Goal: Task Accomplishment & Management: Use online tool/utility

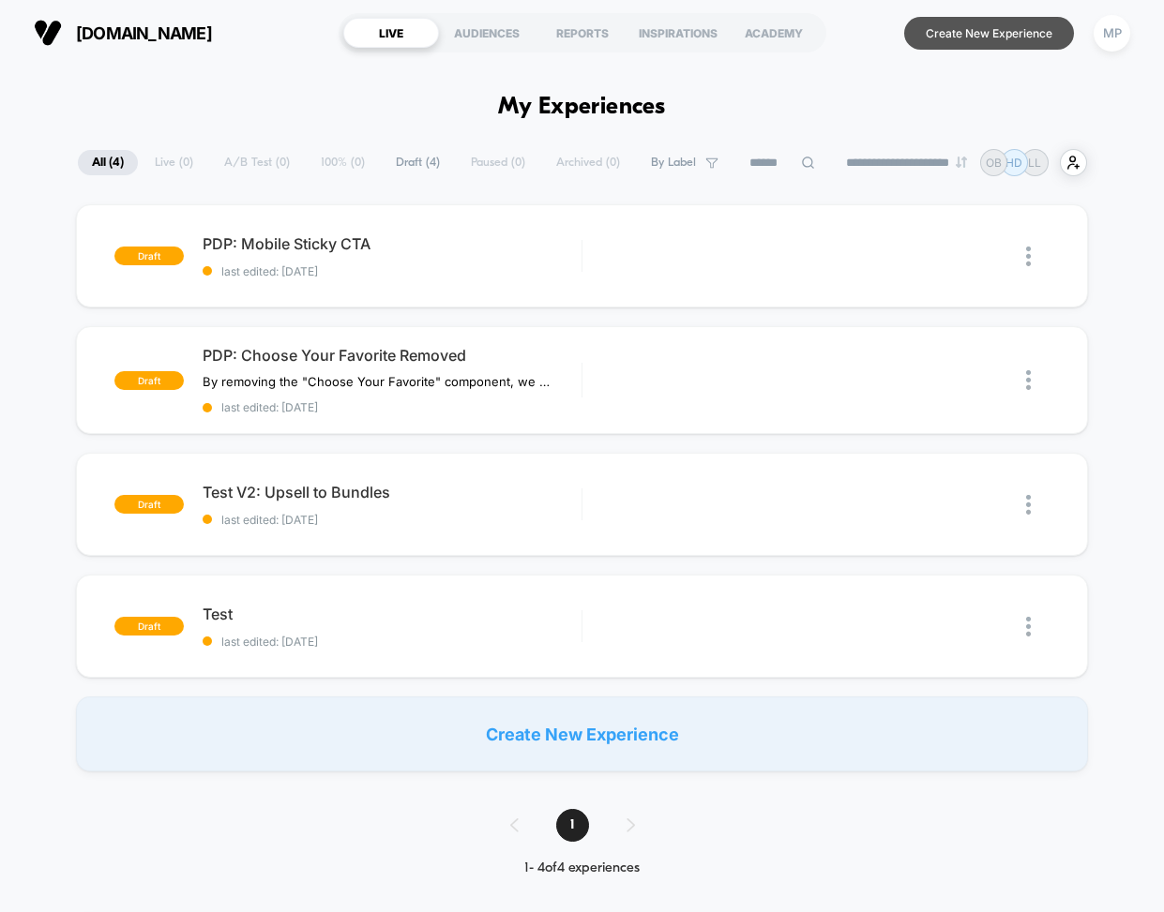
click at [559, 41] on button "Create New Experience" at bounding box center [989, 33] width 170 height 33
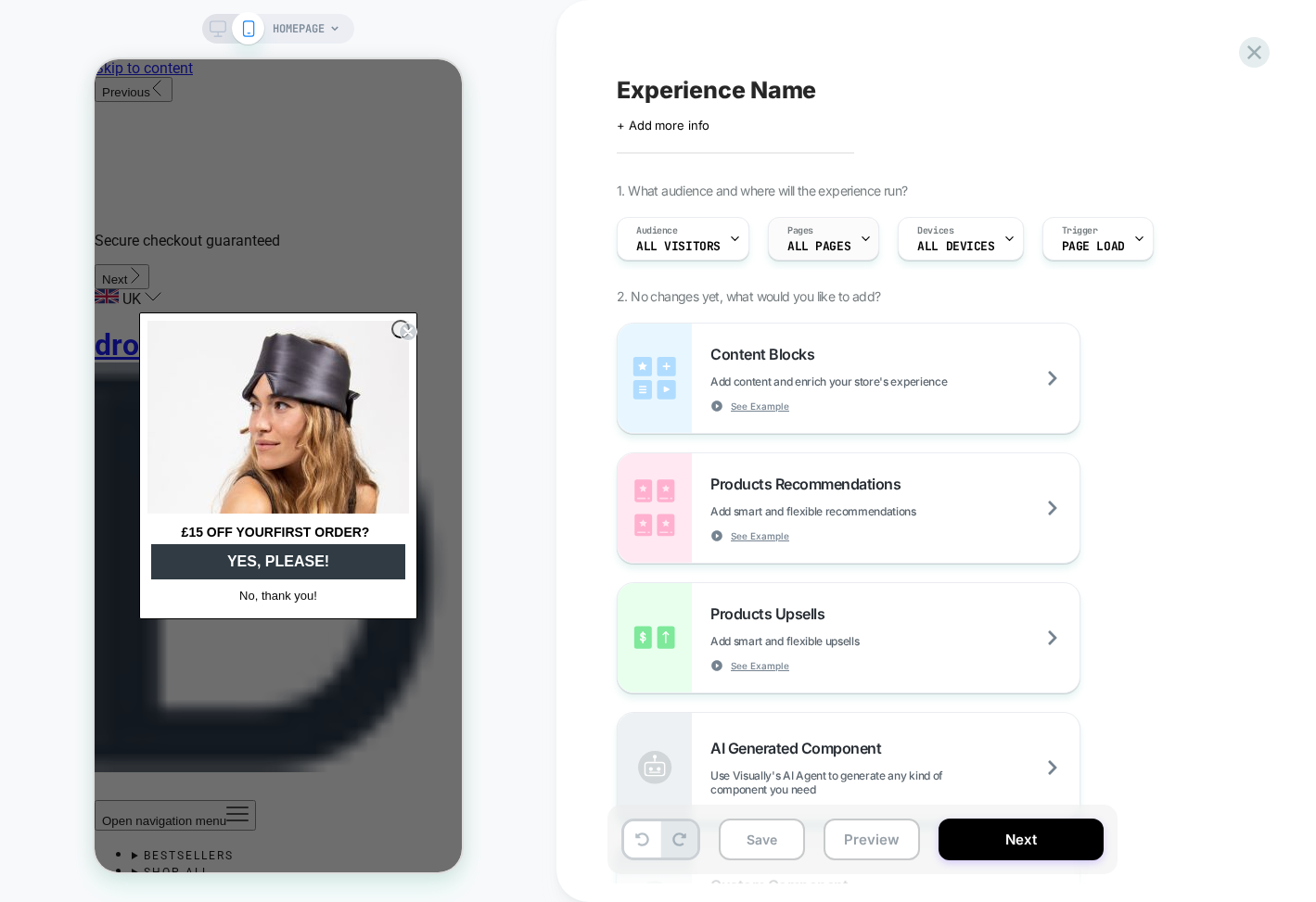
click at [859, 242] on icon at bounding box center [865, 238] width 12 height 12
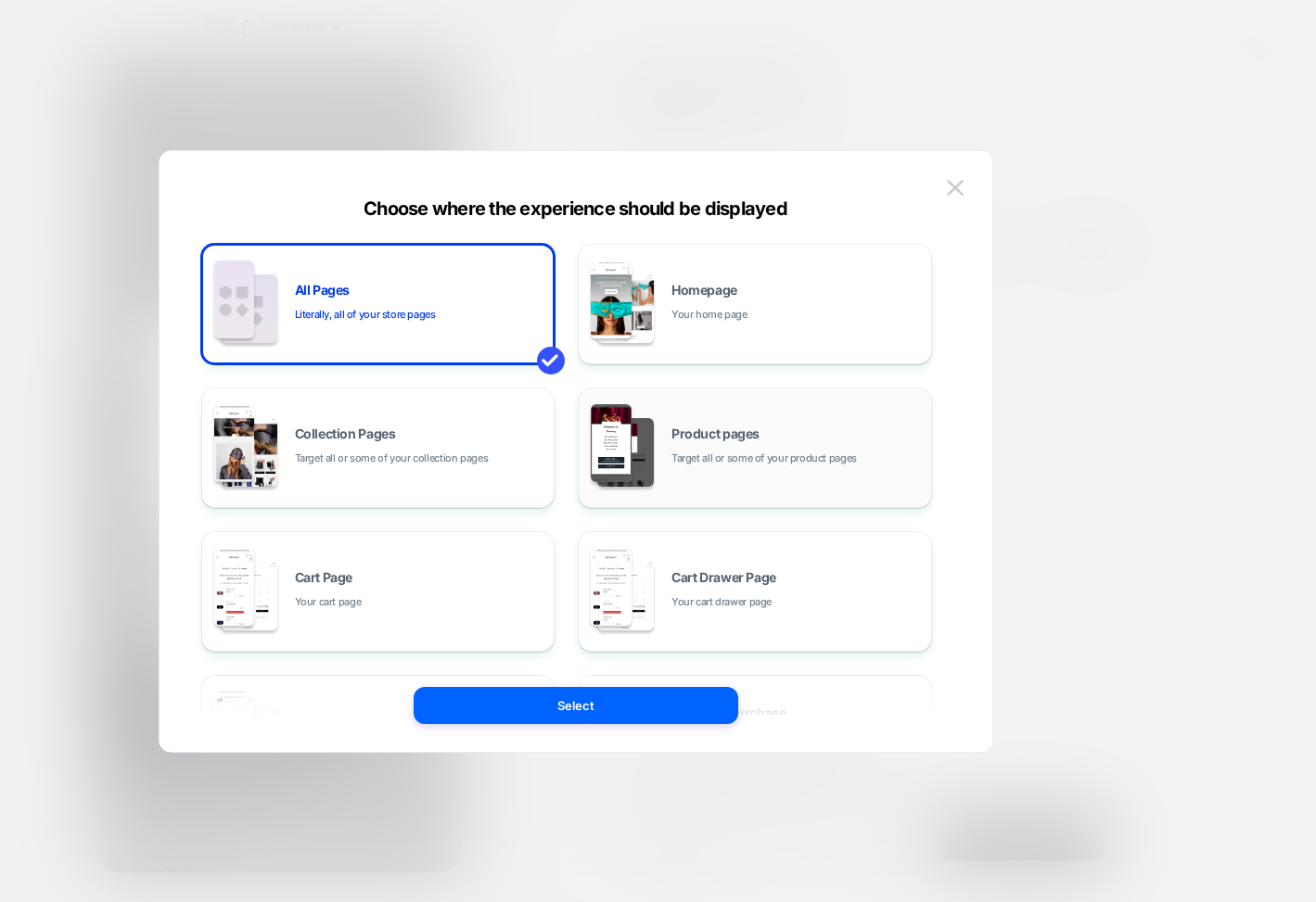
click at [776, 417] on div "Product pages Target all or some of your product pages" at bounding box center [755, 447] width 334 height 102
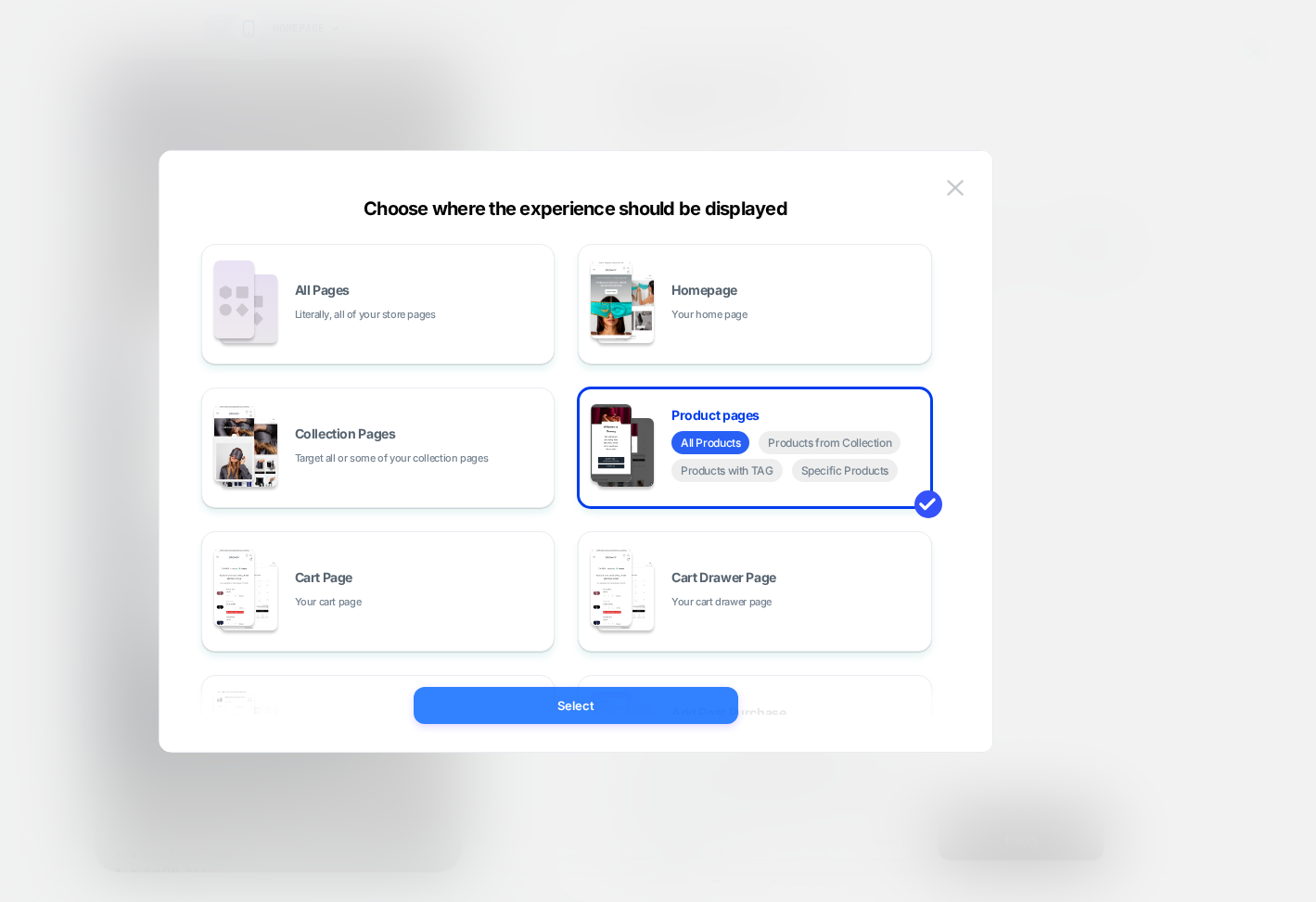
click at [627, 696] on button "Select" at bounding box center [575, 706] width 324 height 38
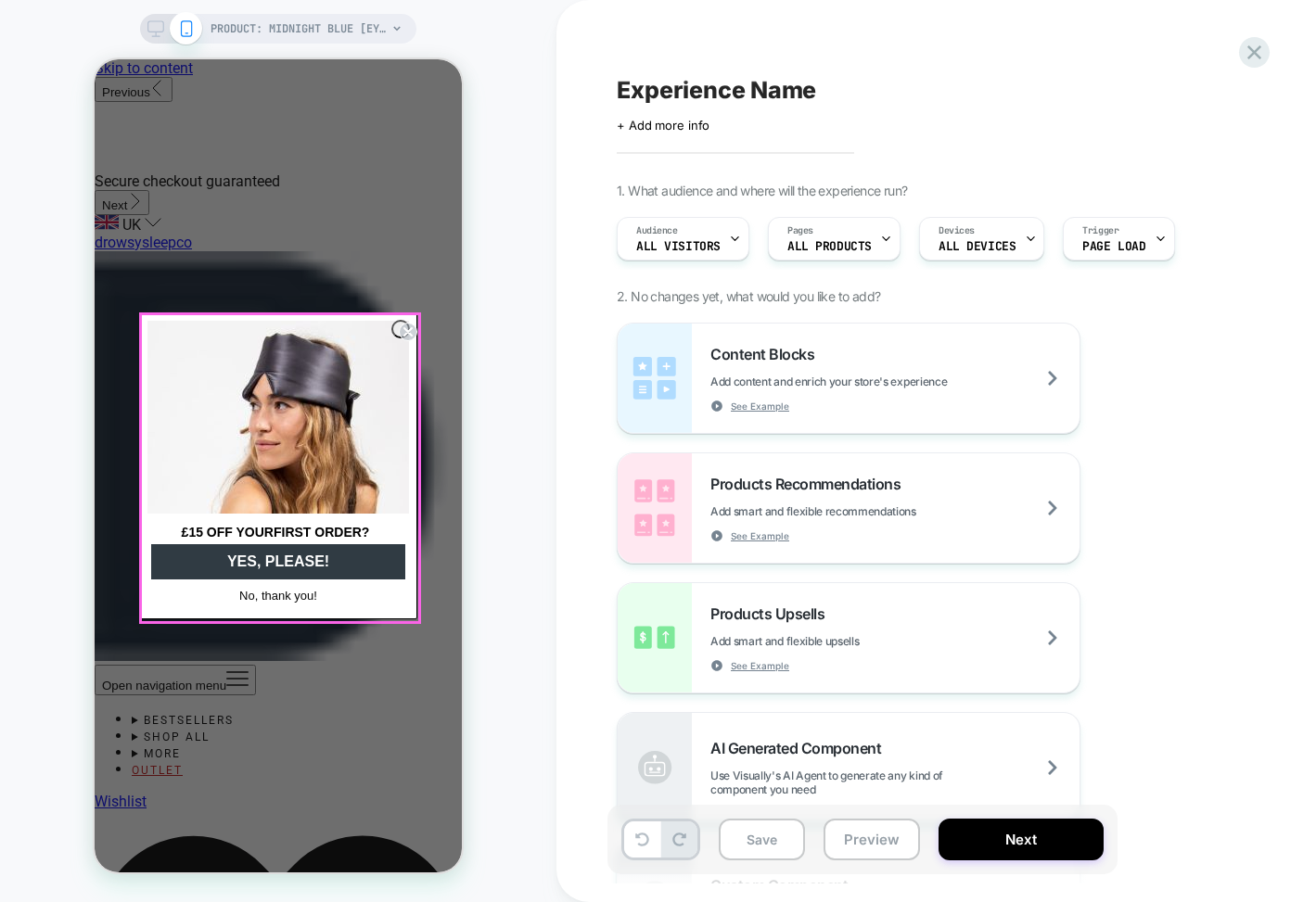
scroll to position [0, 19]
click at [399, 325] on circle "Close dialog" at bounding box center [408, 332] width 18 height 18
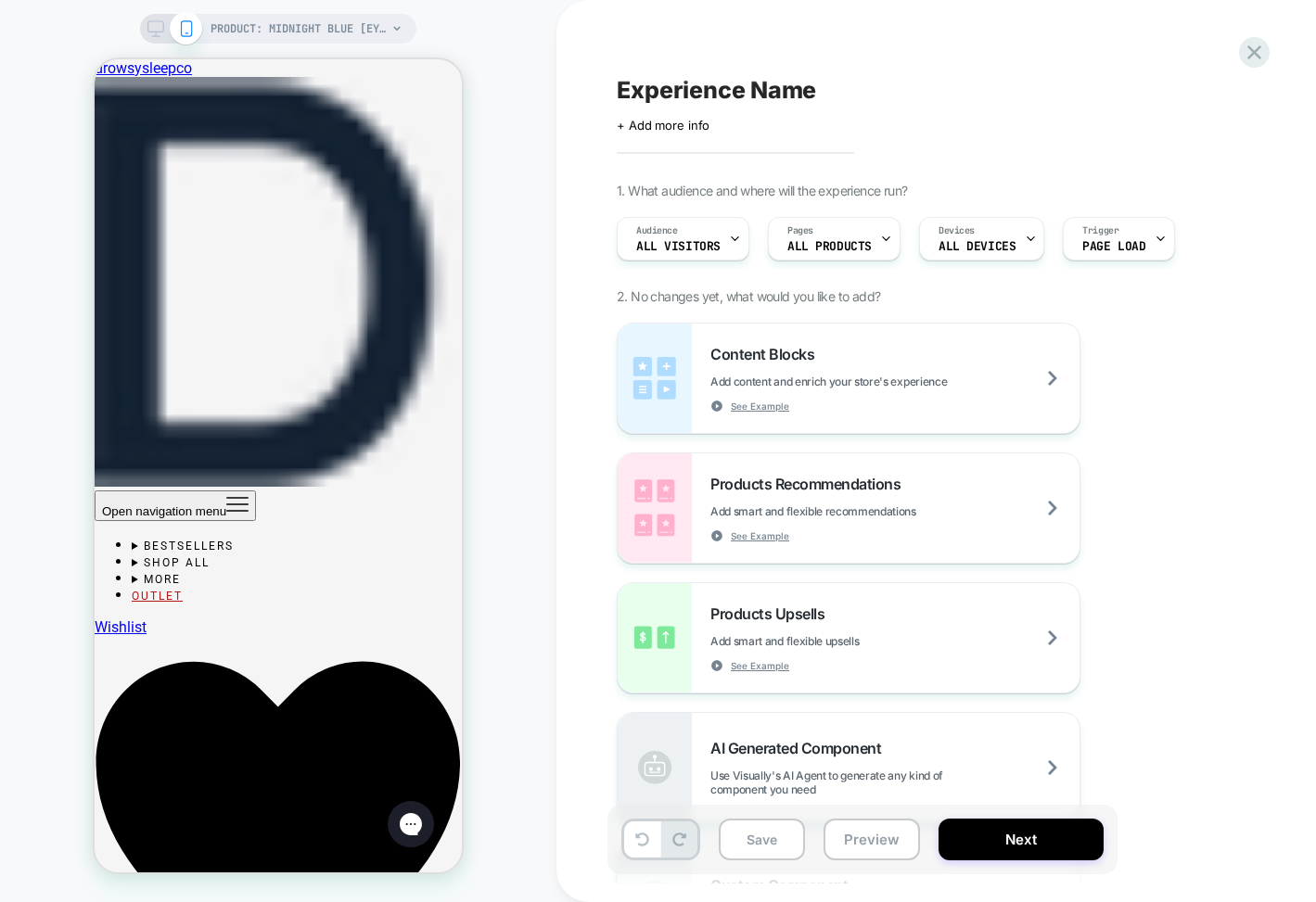
scroll to position [693, 0]
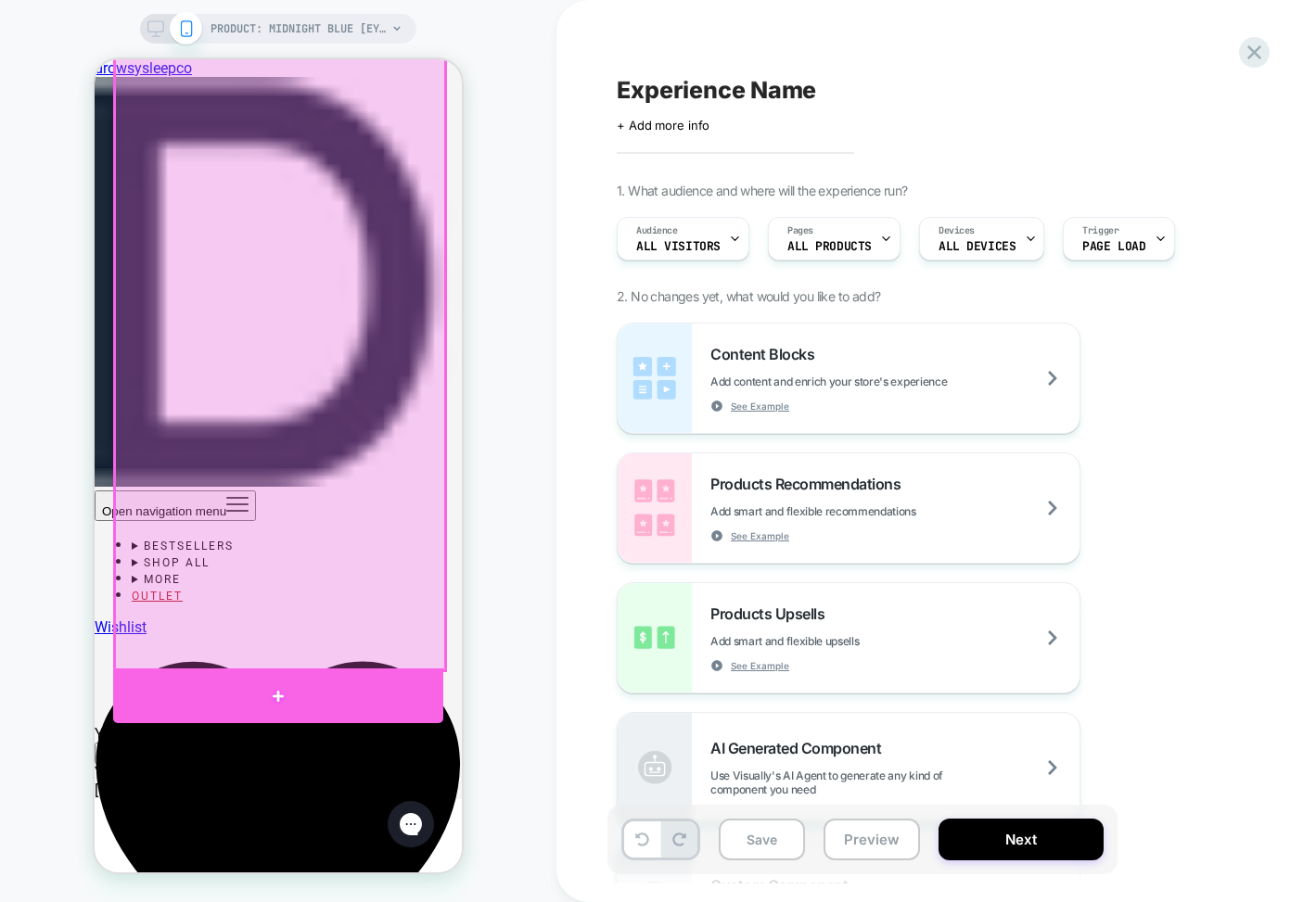
click at [190, 693] on div at bounding box center [278, 695] width 330 height 54
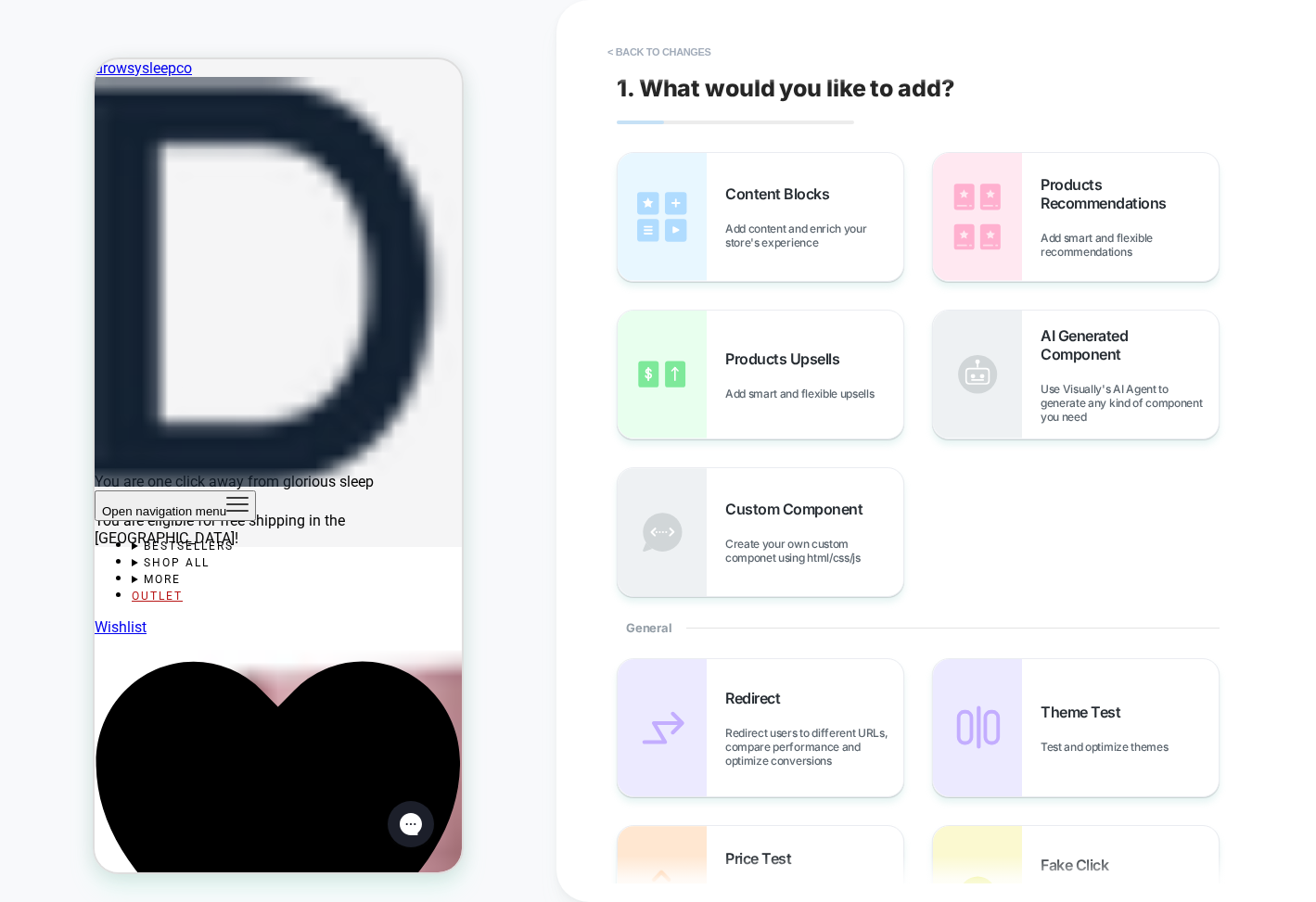
scroll to position [947, 0]
click at [1056, 220] on div "Products Recommendations Add smart and flexible recommendations" at bounding box center [1129, 217] width 178 height 83
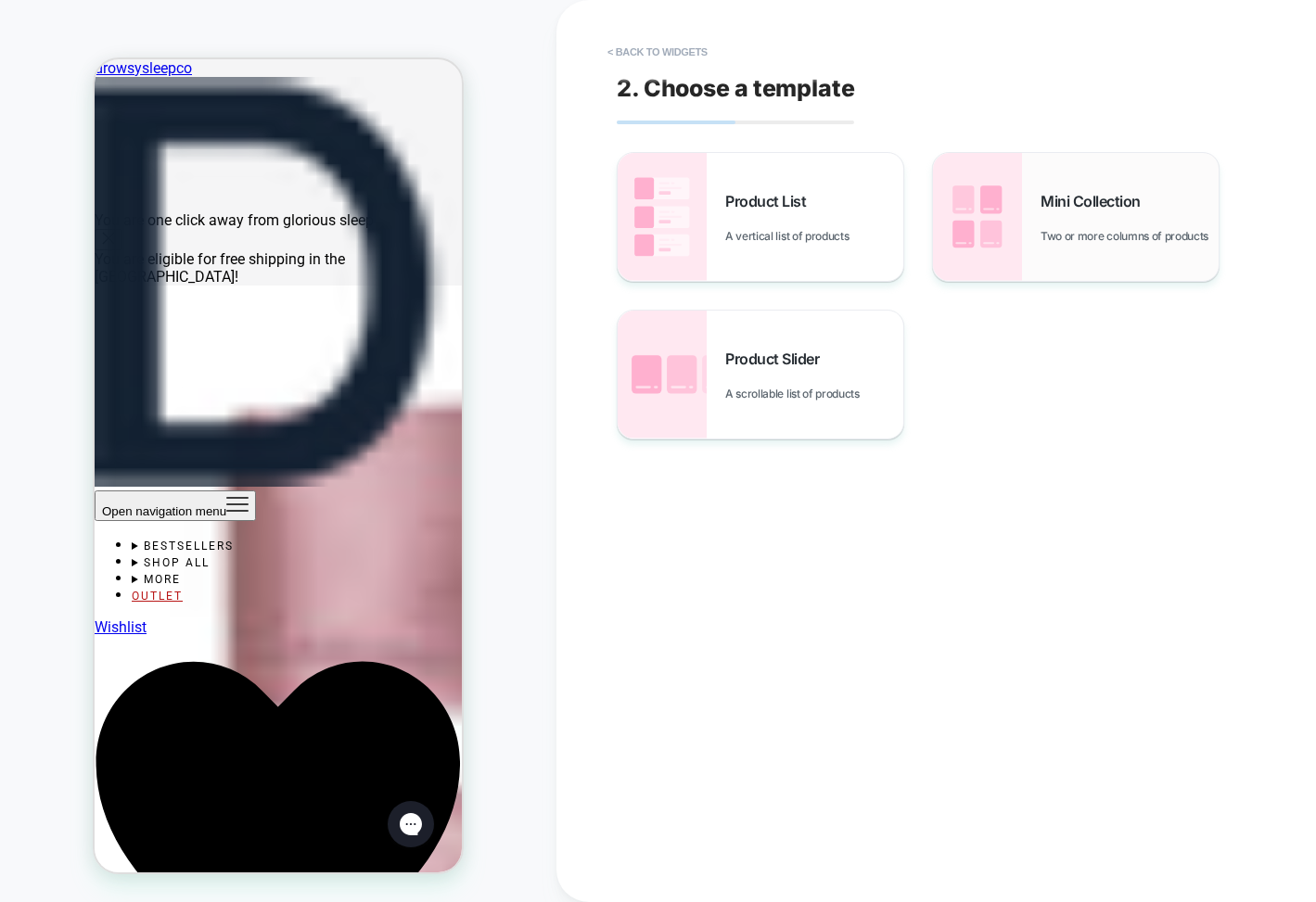
scroll to position [1219, 0]
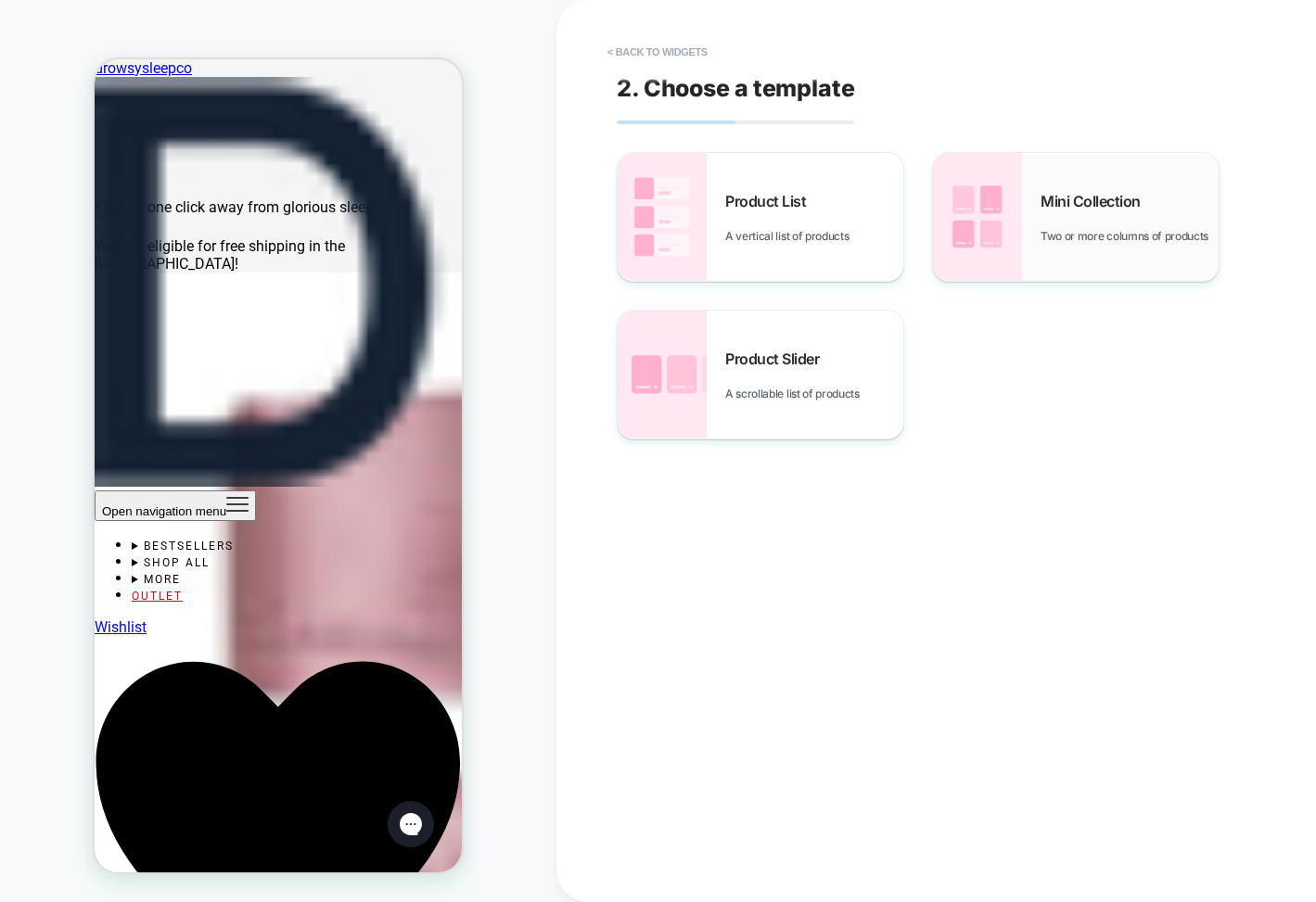
click at [1050, 220] on div "Mini Collection Two or more columns of products" at bounding box center [1129, 218] width 178 height 51
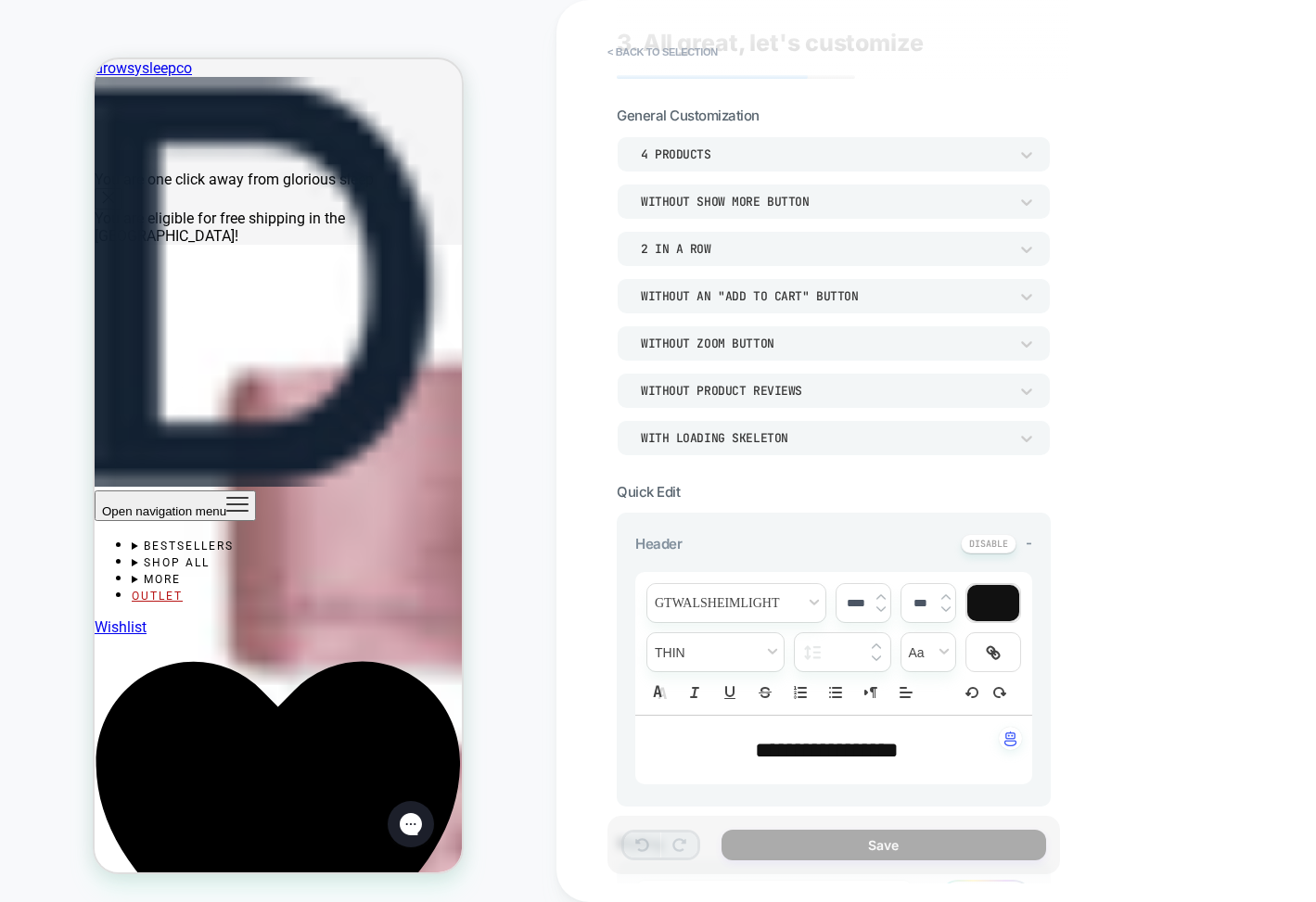
scroll to position [1252, 0]
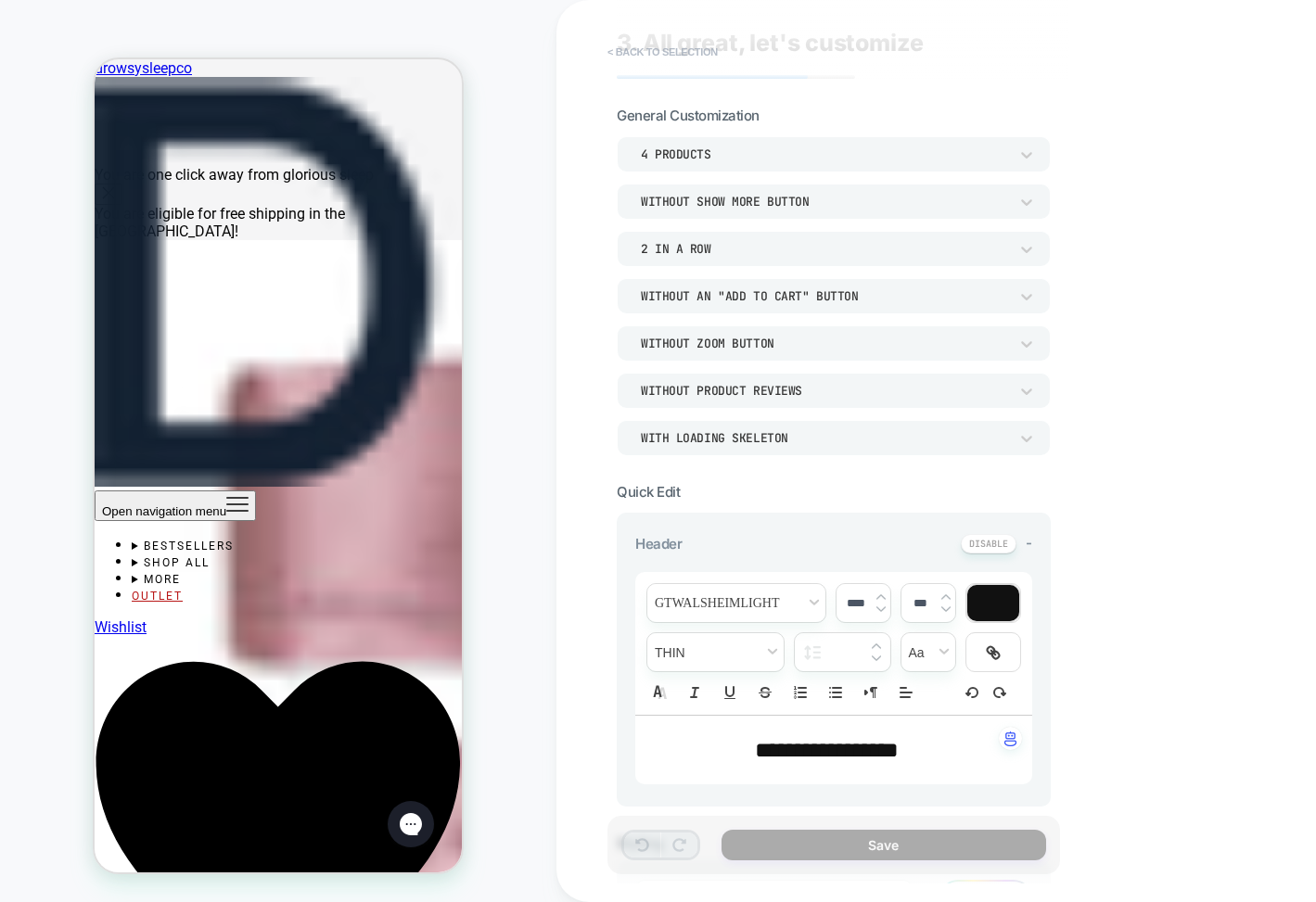
click at [682, 57] on button "< Back to selection" at bounding box center [662, 52] width 129 height 30
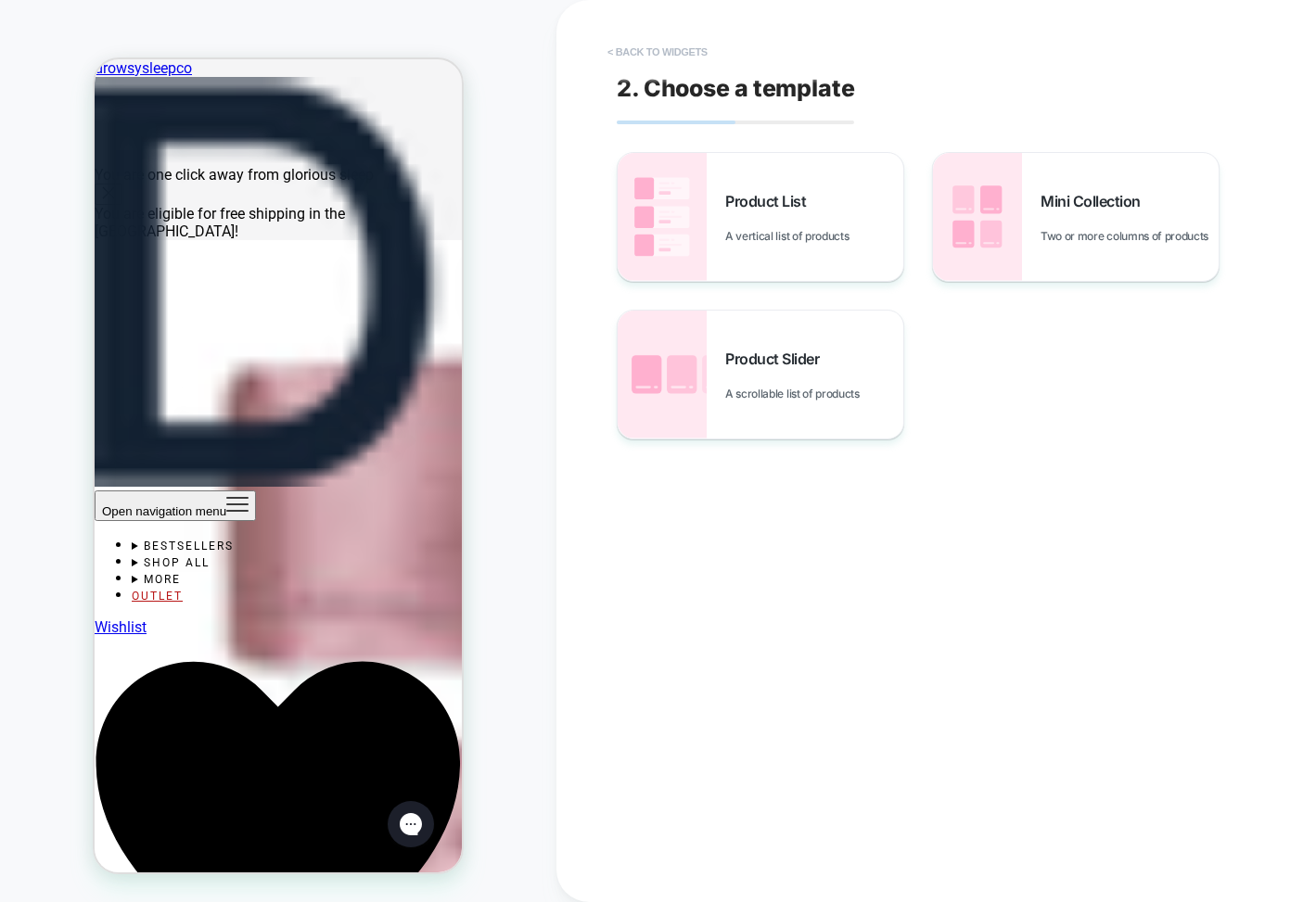
click at [663, 52] on button "< Back to widgets" at bounding box center [658, 52] width 119 height 30
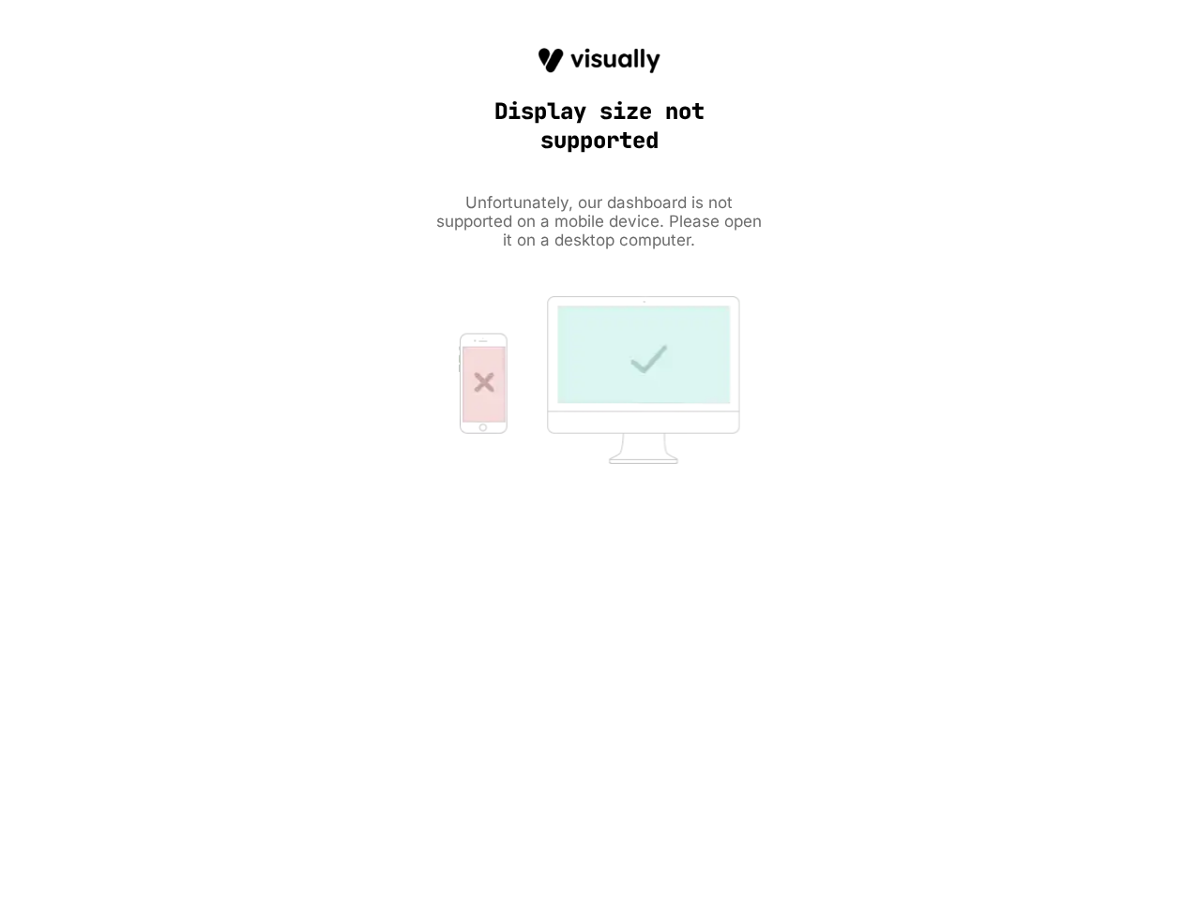
scroll to position [0, 0]
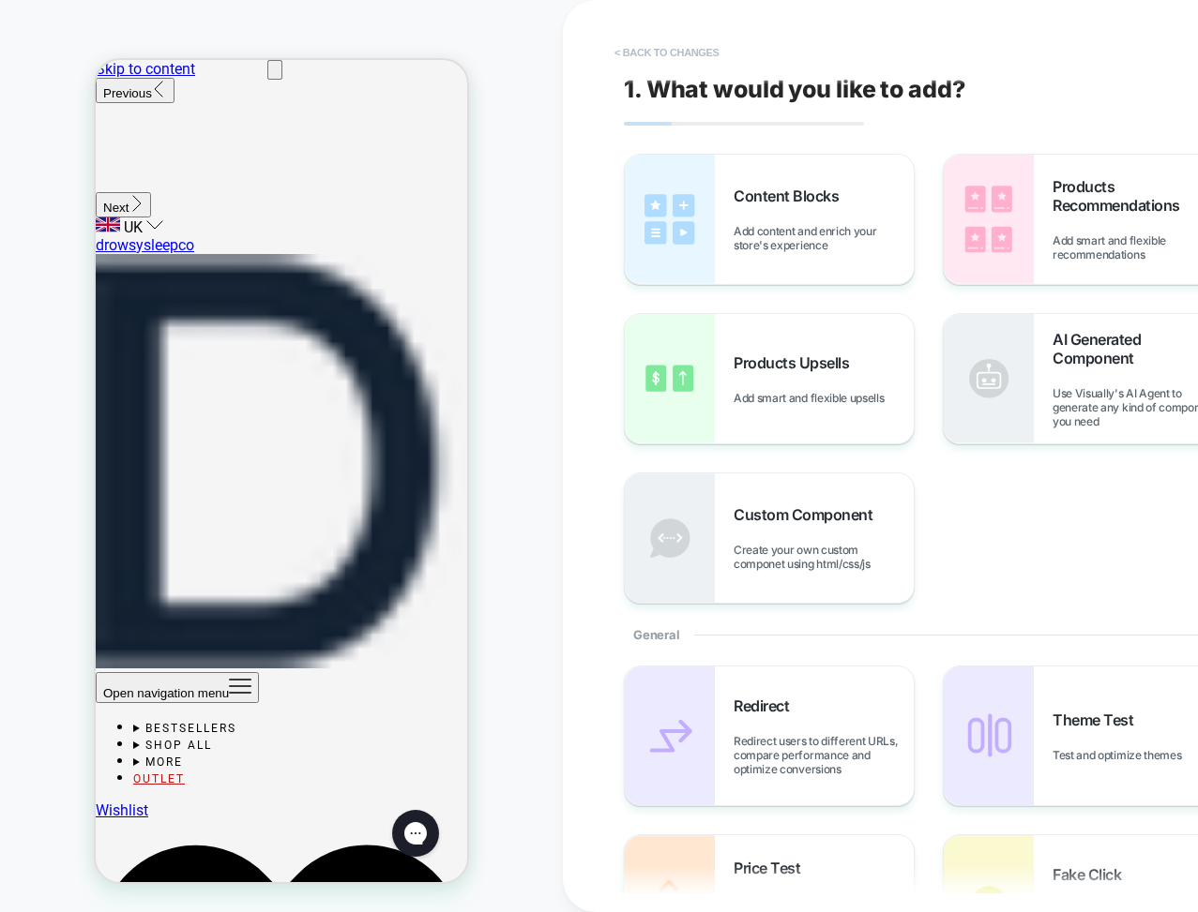
click at [707, 51] on button "< Back to changes" at bounding box center [667, 53] width 124 height 30
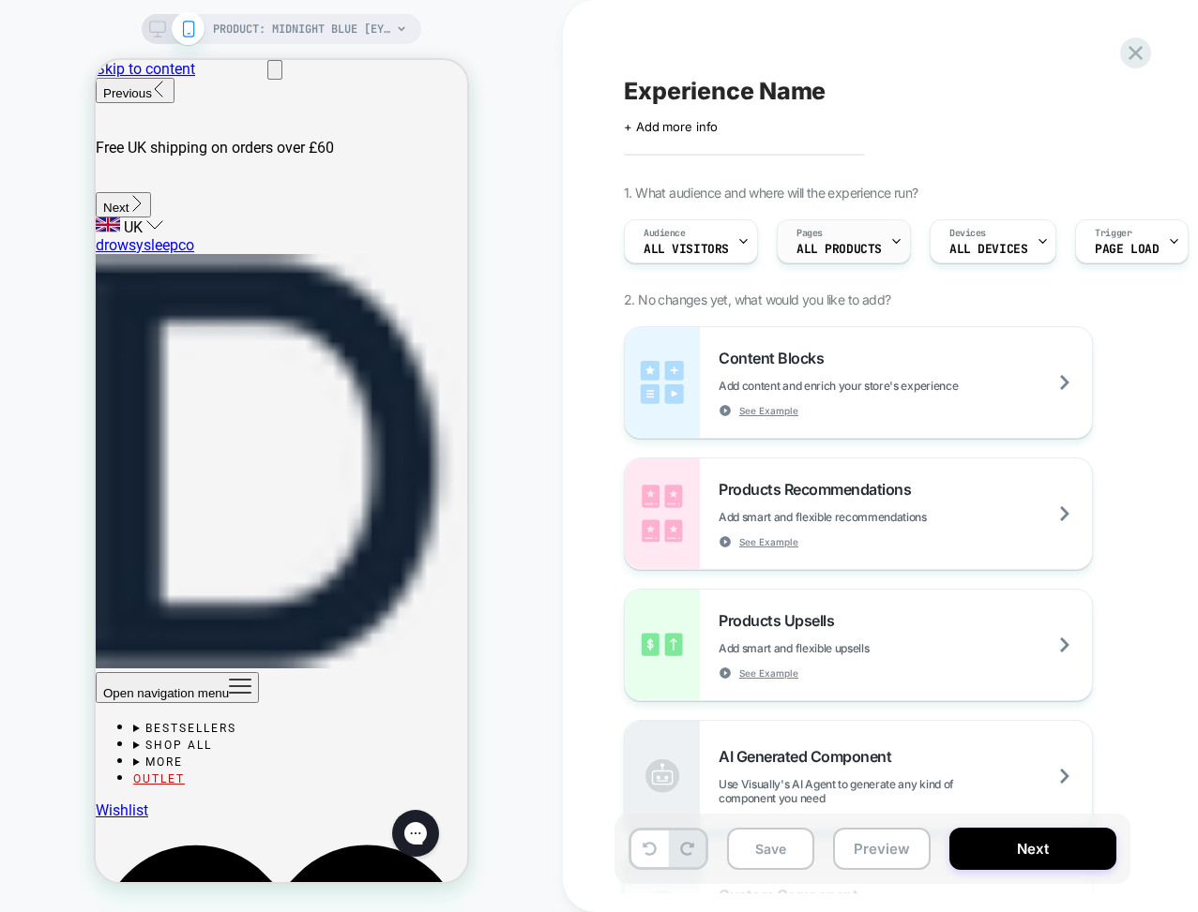
click at [857, 248] on span "ALL PRODUCTS" at bounding box center [838, 249] width 85 height 13
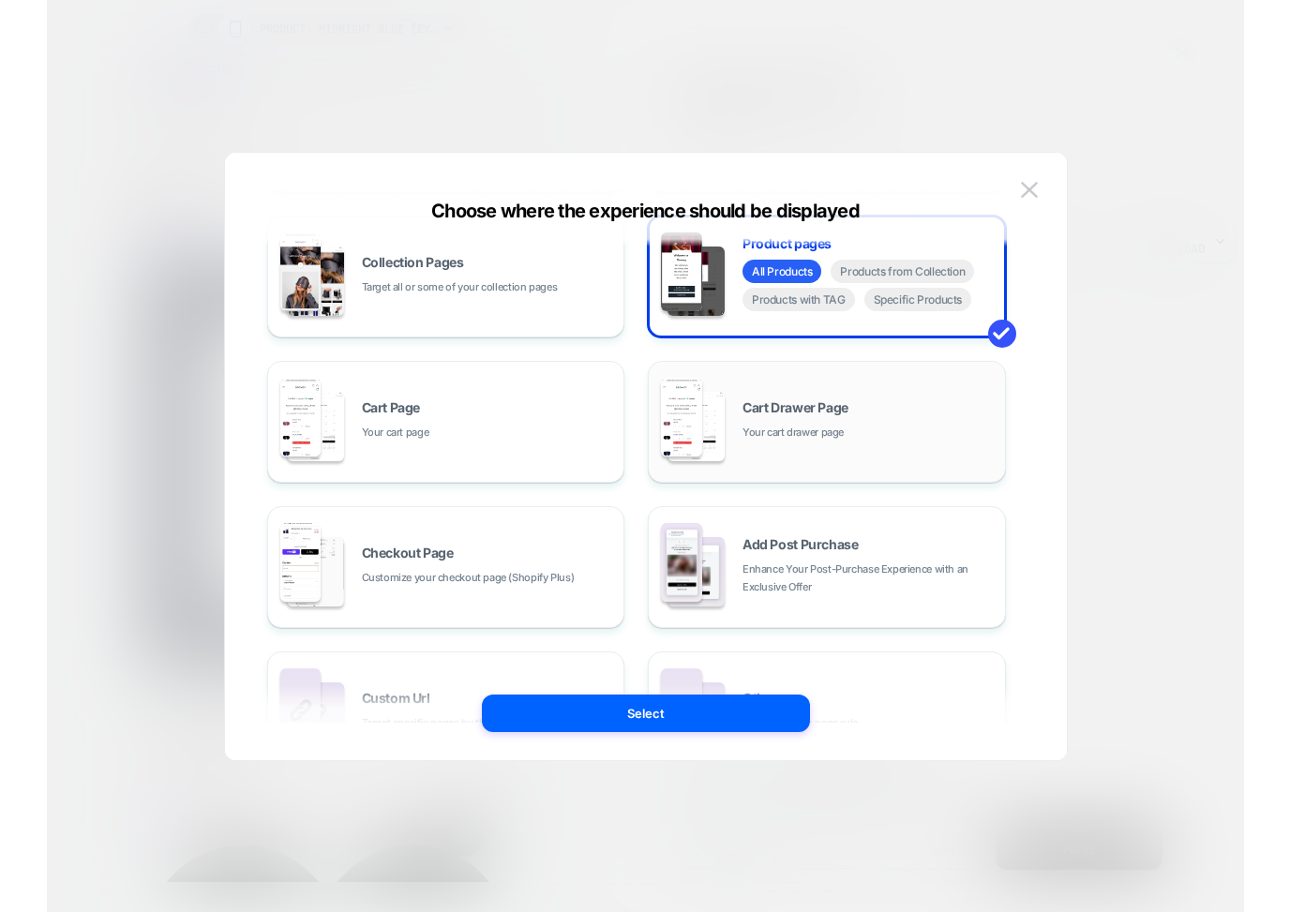
scroll to position [179, 0]
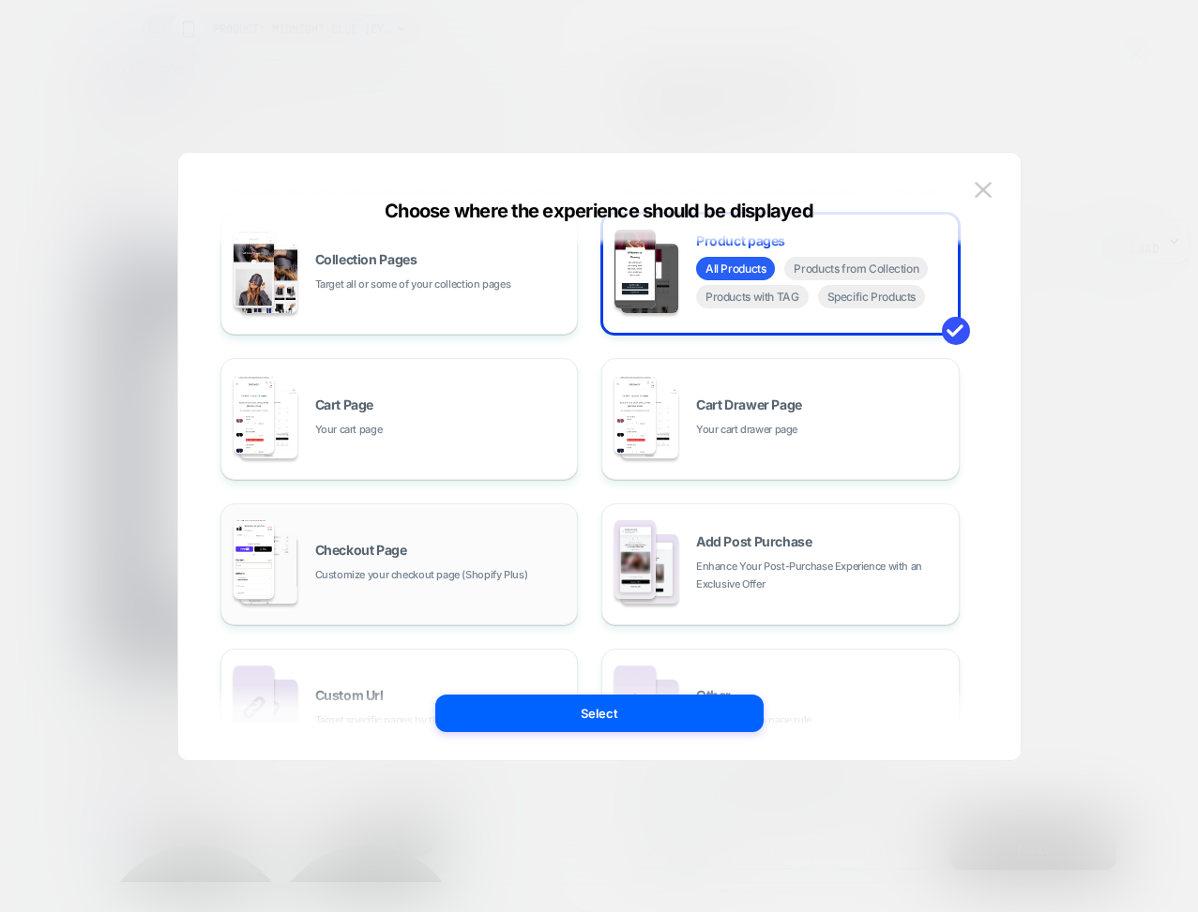
click at [460, 574] on span "Customize your checkout page (Shopify Plus)" at bounding box center [421, 575] width 213 height 18
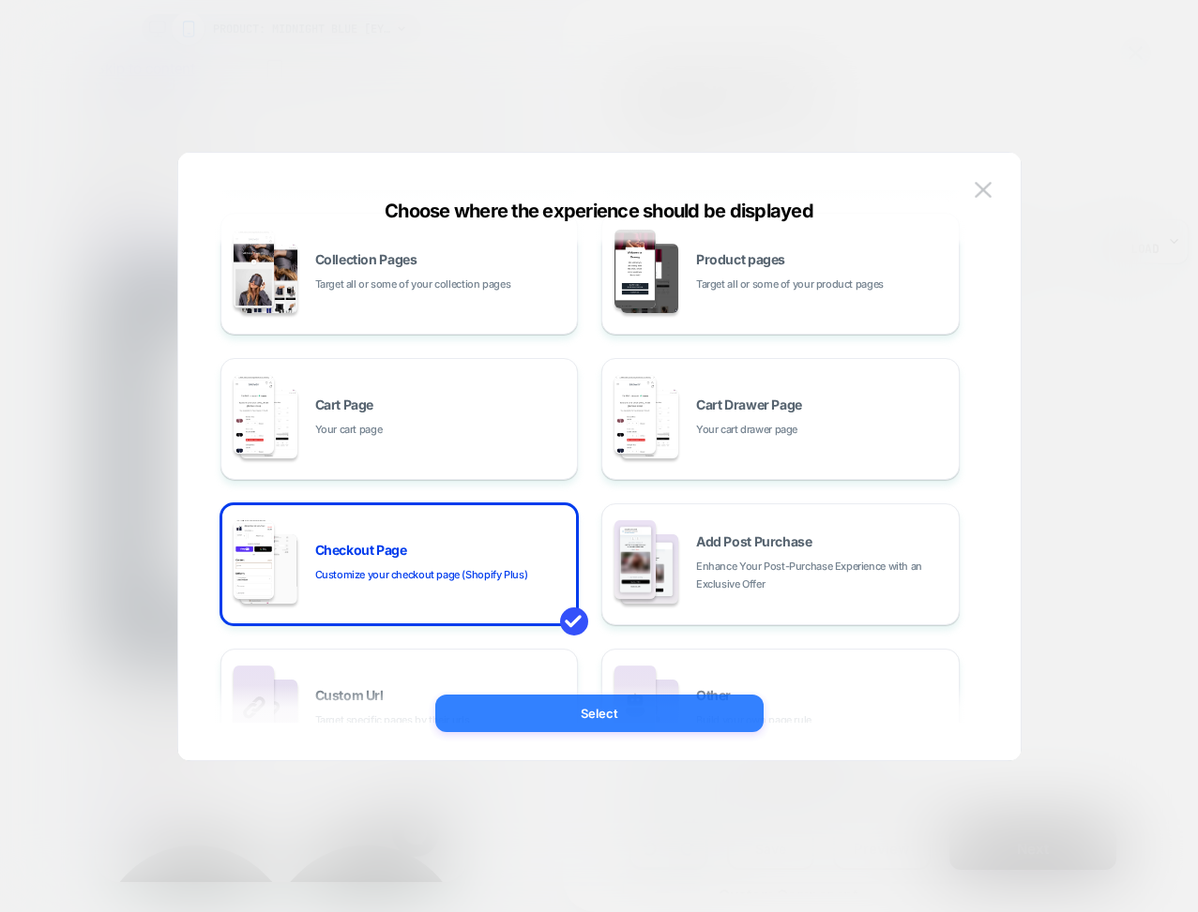
click at [505, 716] on button "Select" at bounding box center [599, 714] width 328 height 38
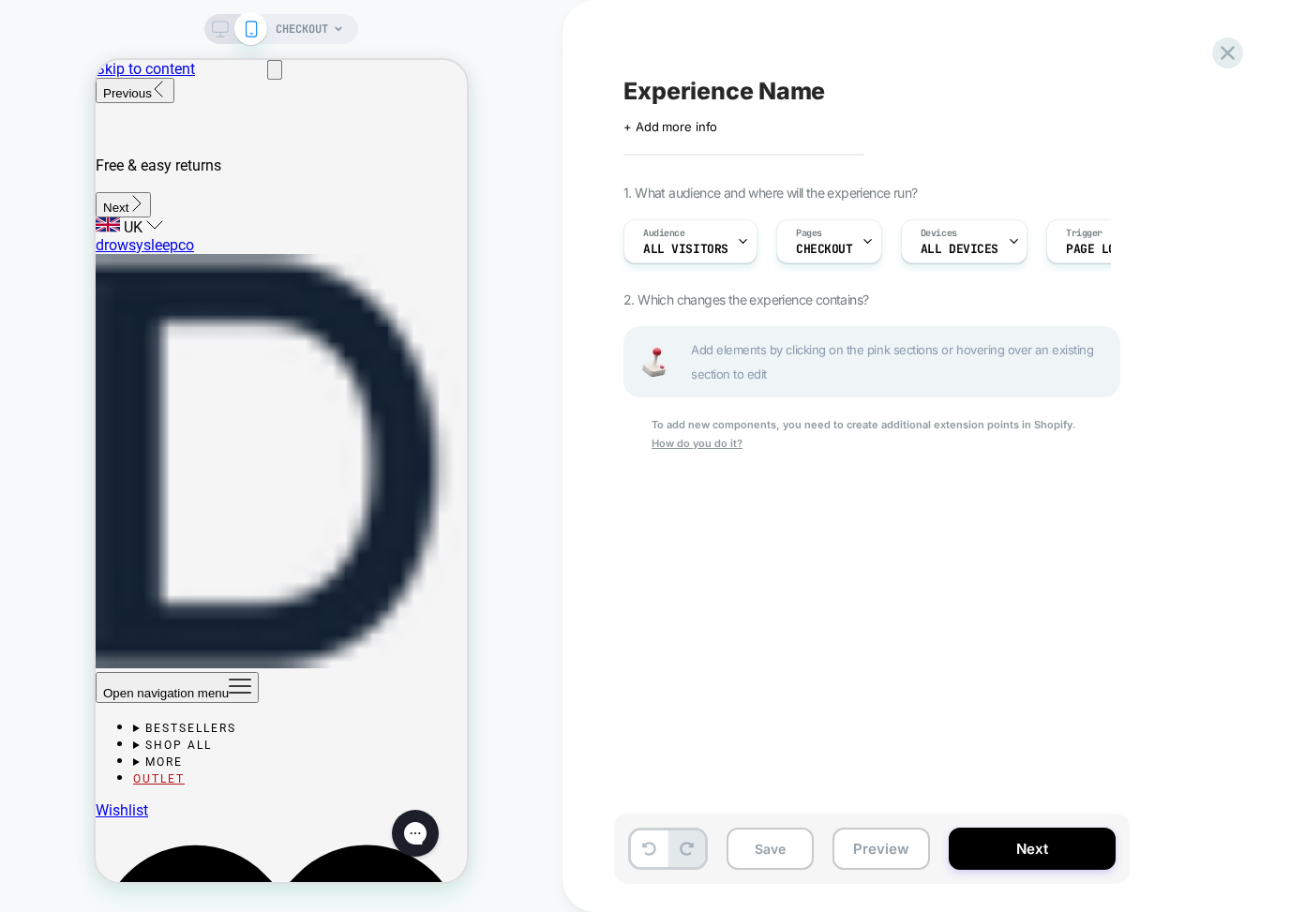
scroll to position [0, 1]
click at [743, 437] on u "How do you do it?" at bounding box center [697, 443] width 91 height 13
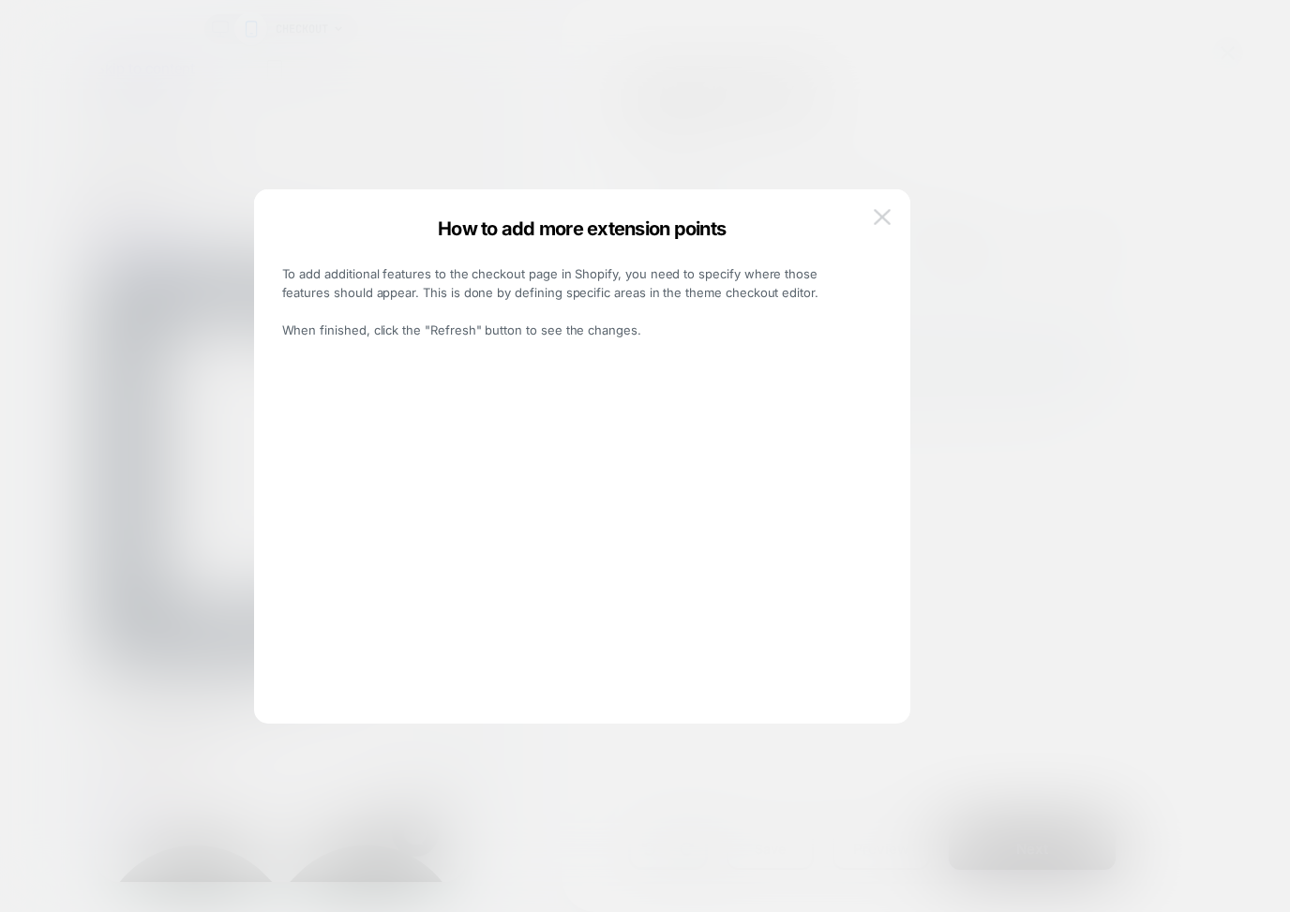
click at [882, 220] on img at bounding box center [882, 217] width 17 height 16
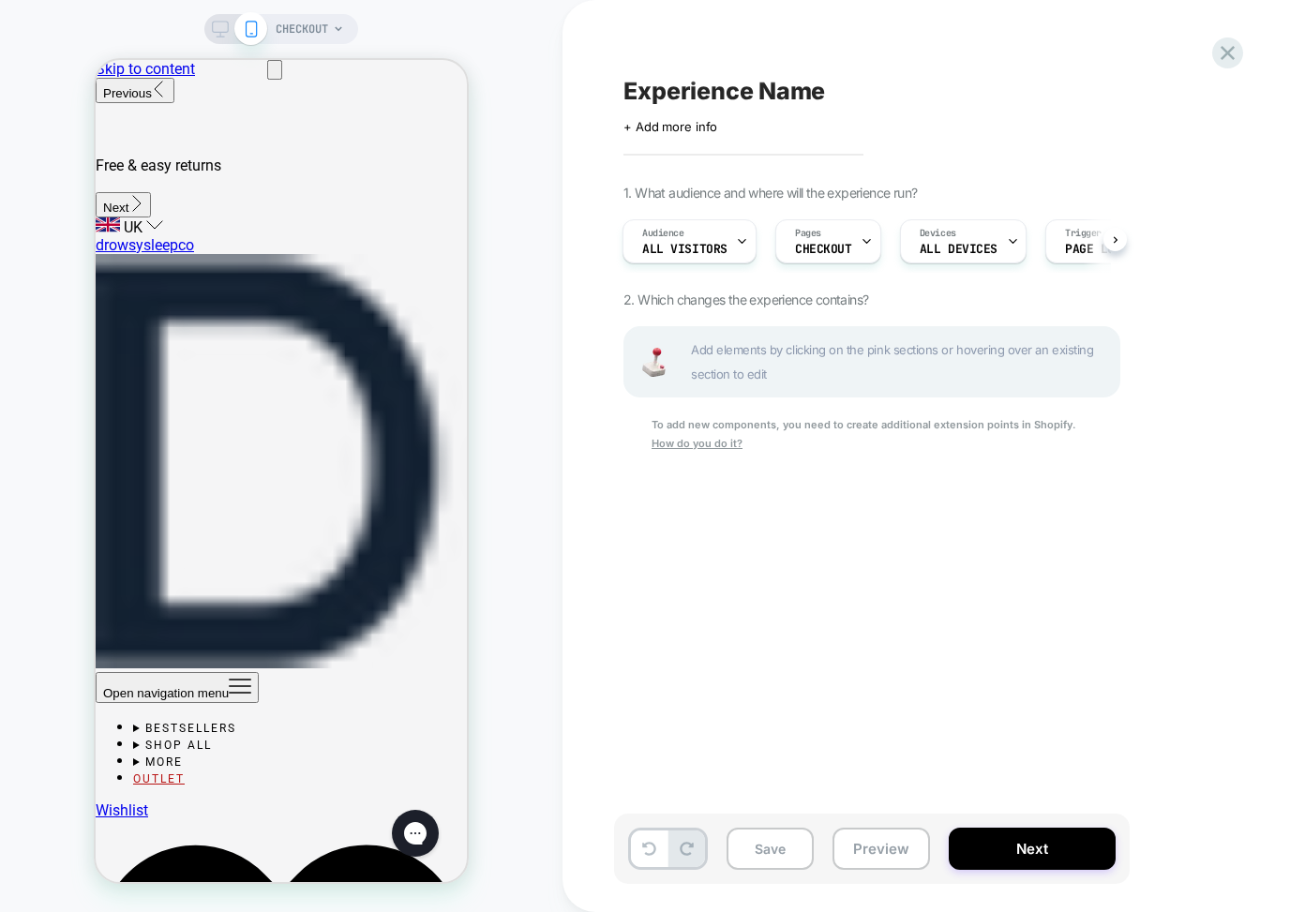
click at [217, 22] on icon at bounding box center [220, 29] width 17 height 17
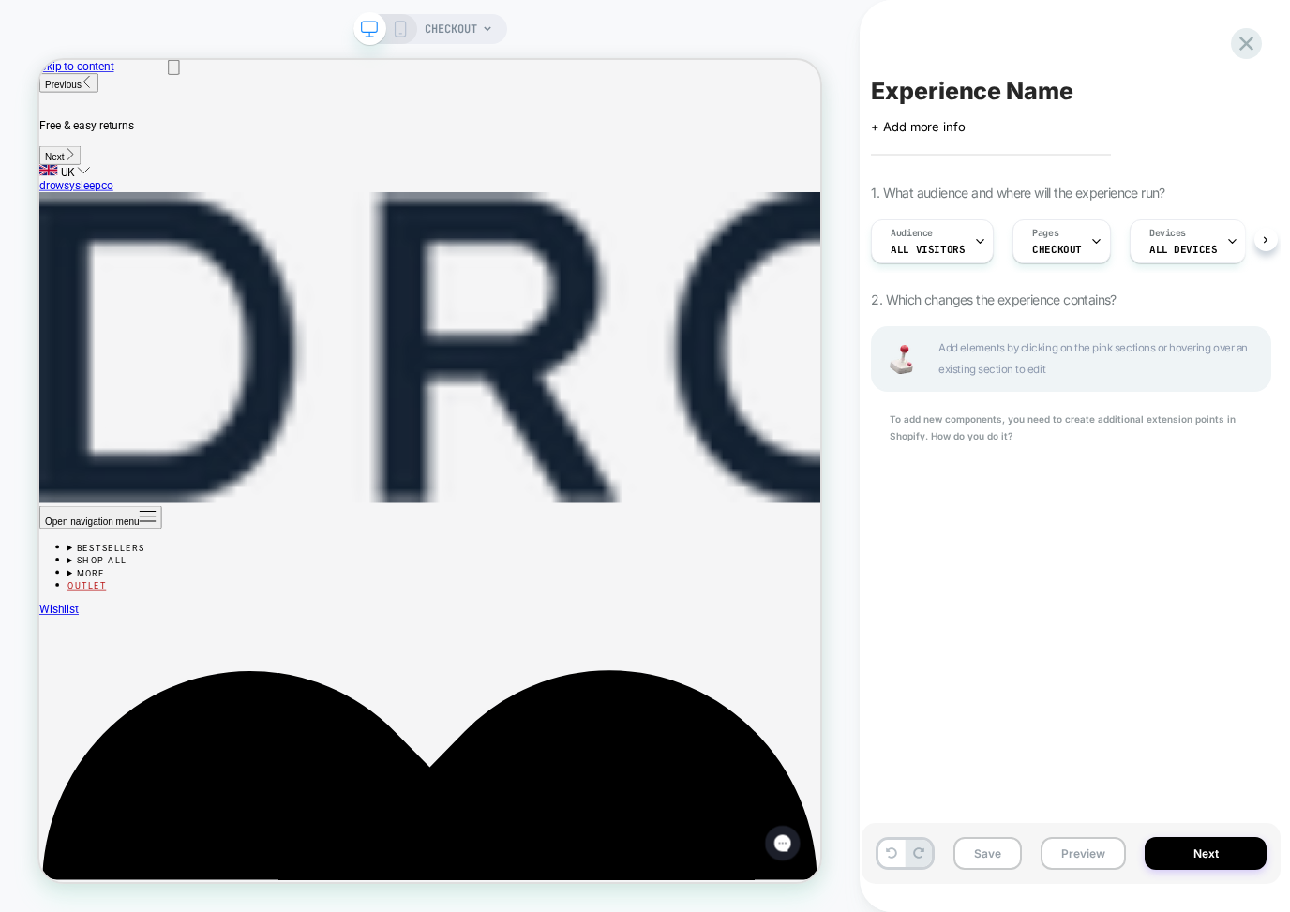
click at [399, 28] on icon at bounding box center [400, 29] width 17 height 17
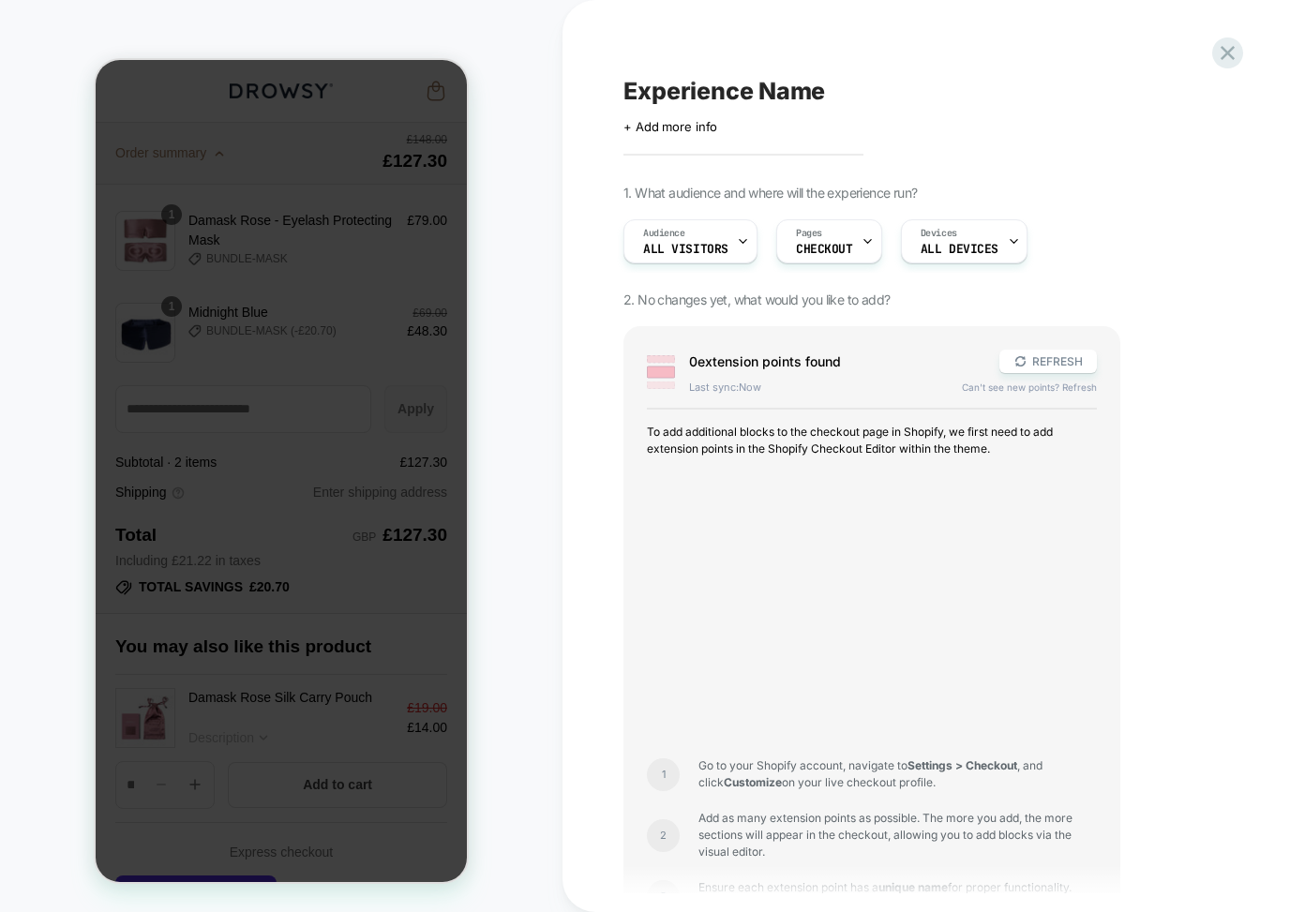
scroll to position [570, 0]
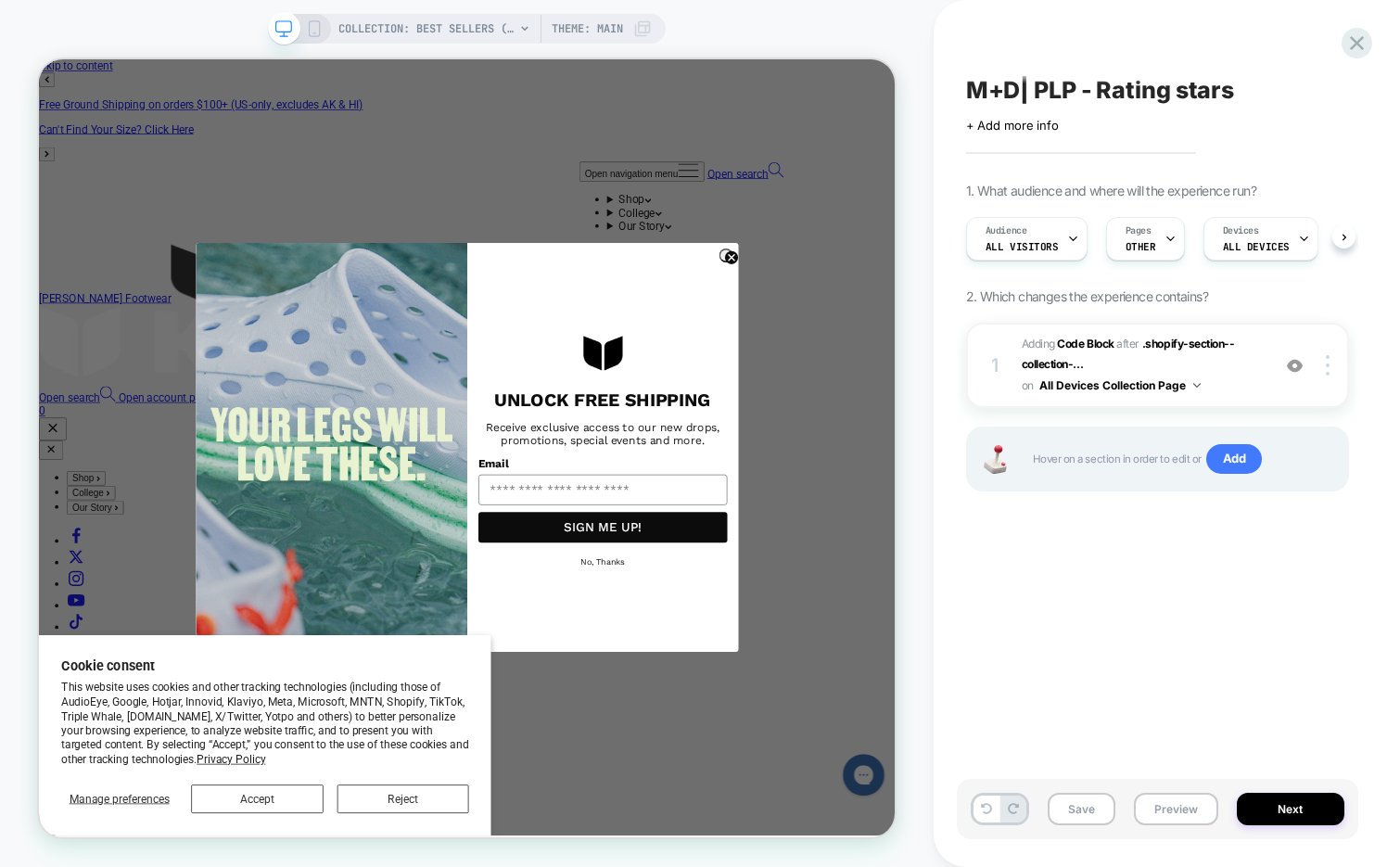
scroll to position [0, 1]
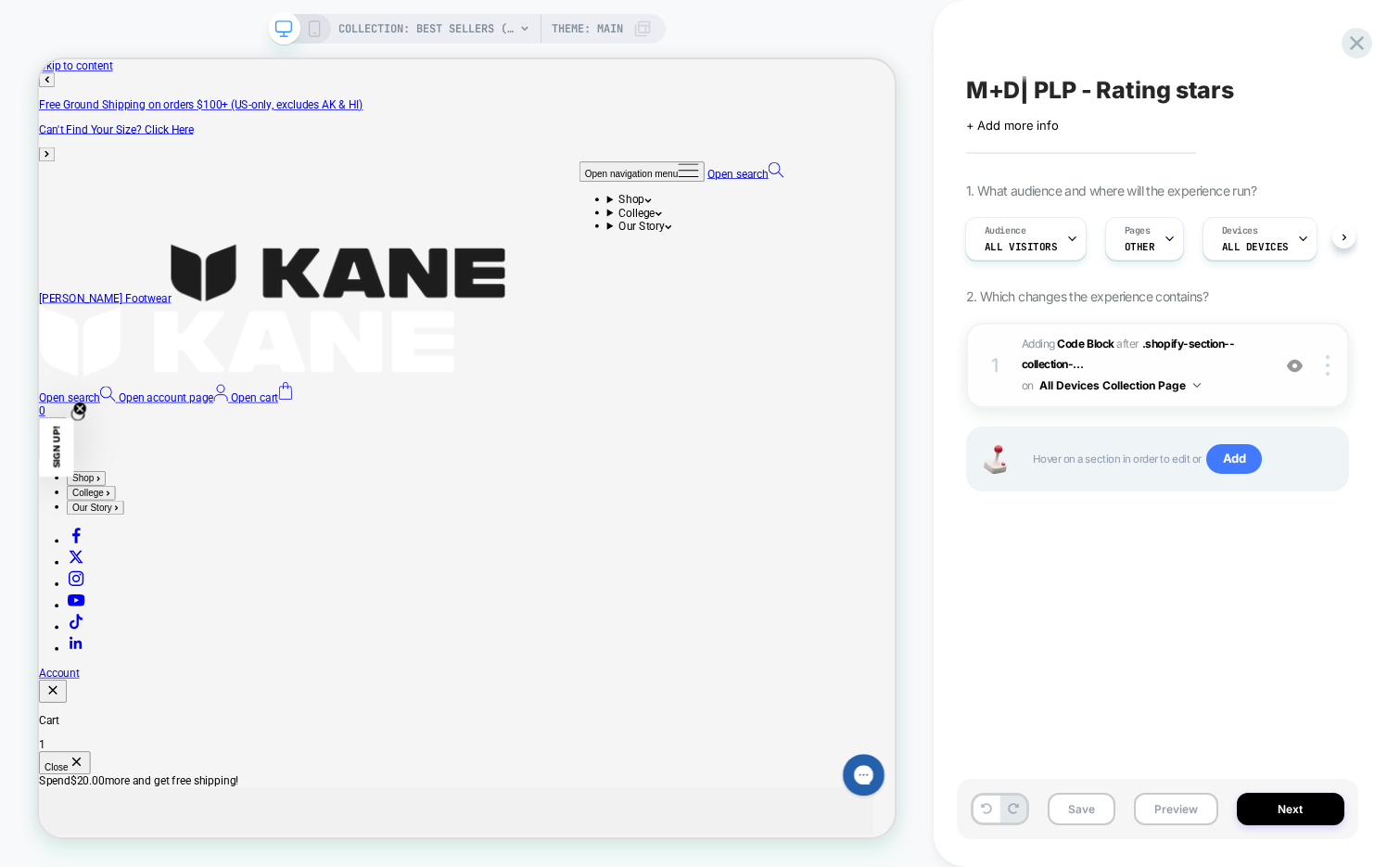
click at [1289, 367] on img at bounding box center [1295, 366] width 16 height 16
click at [1172, 803] on button "Preview" at bounding box center [1176, 809] width 84 height 33
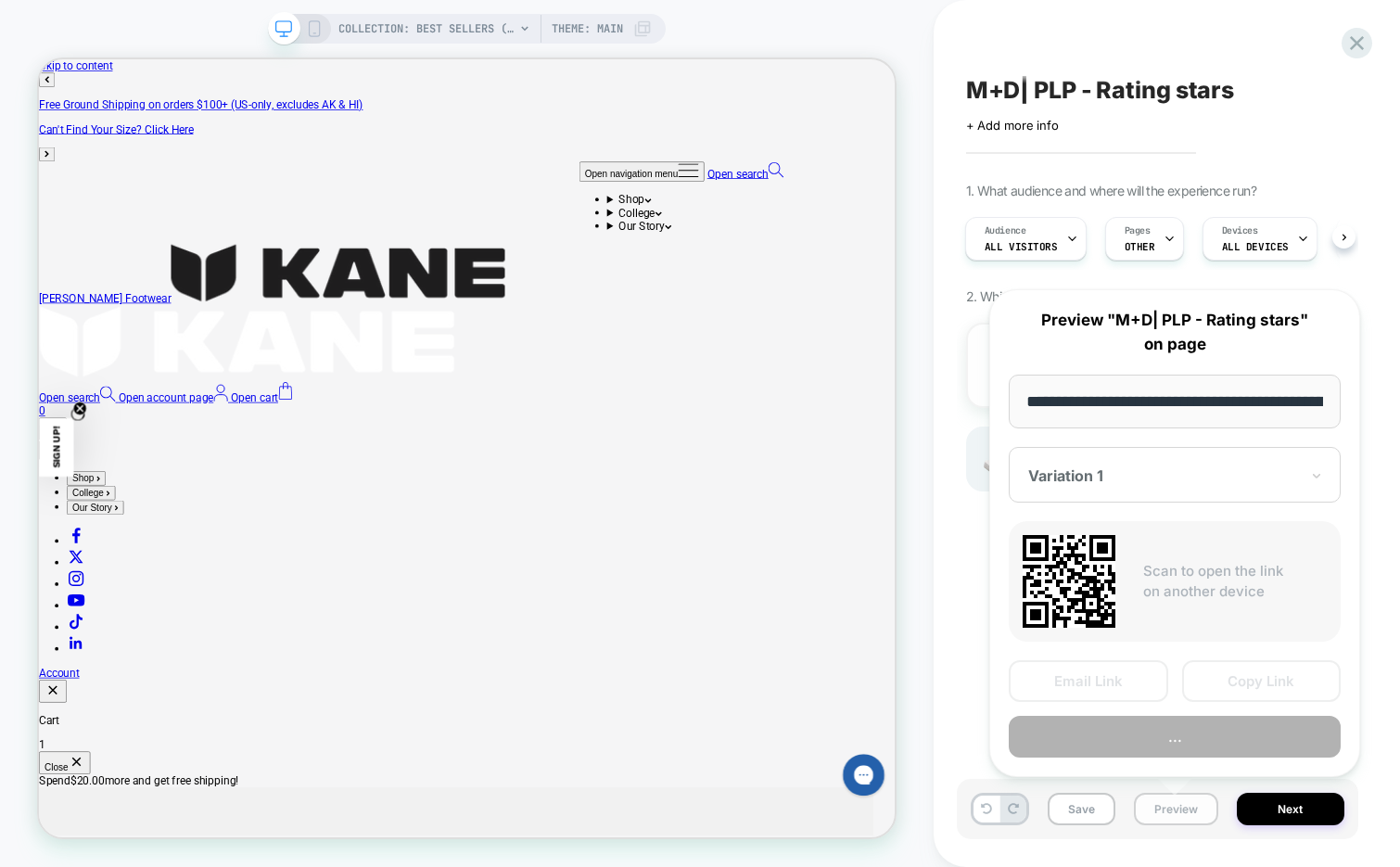
scroll to position [0, 216]
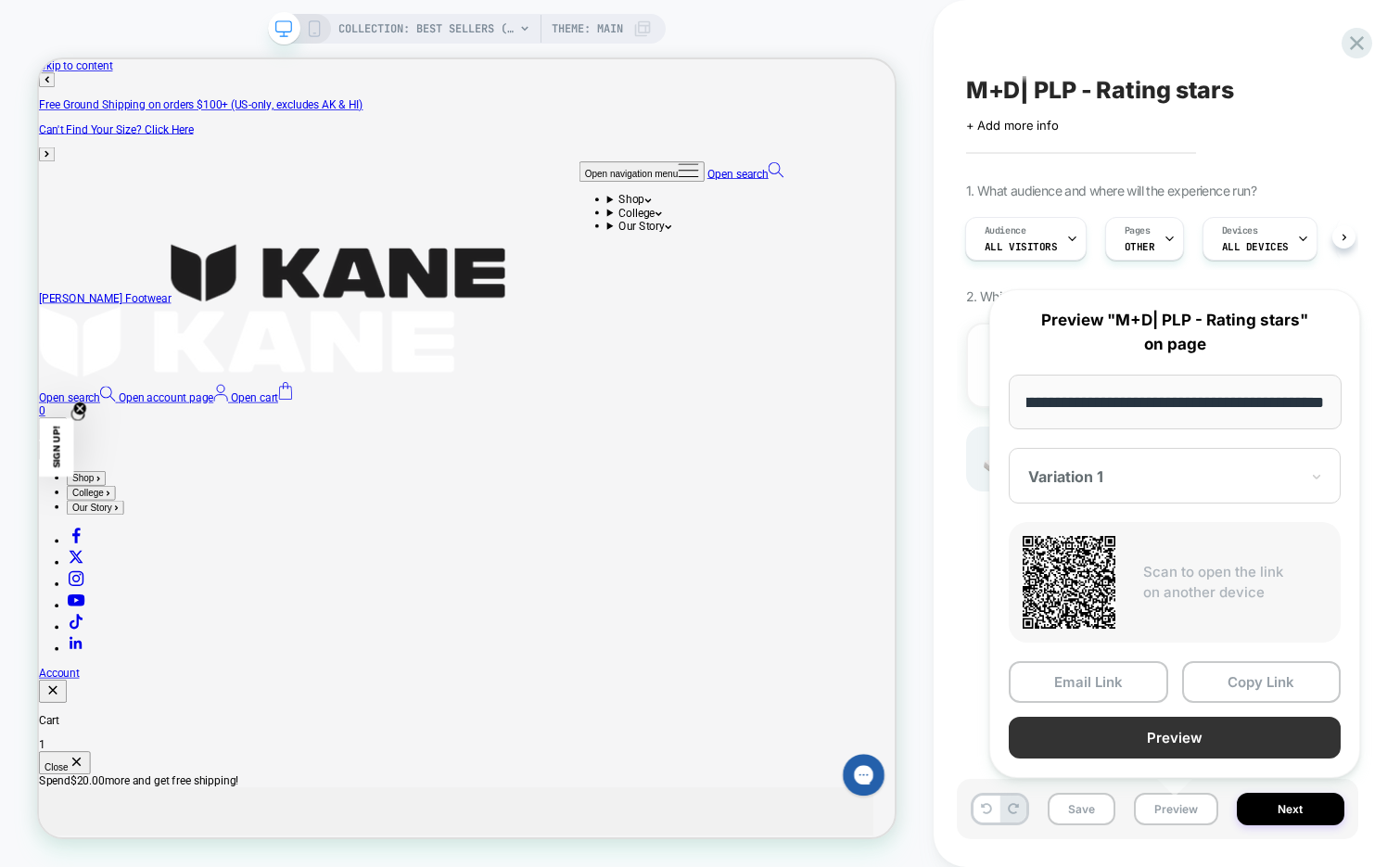
click at [1171, 738] on button "Preview" at bounding box center [1175, 737] width 332 height 42
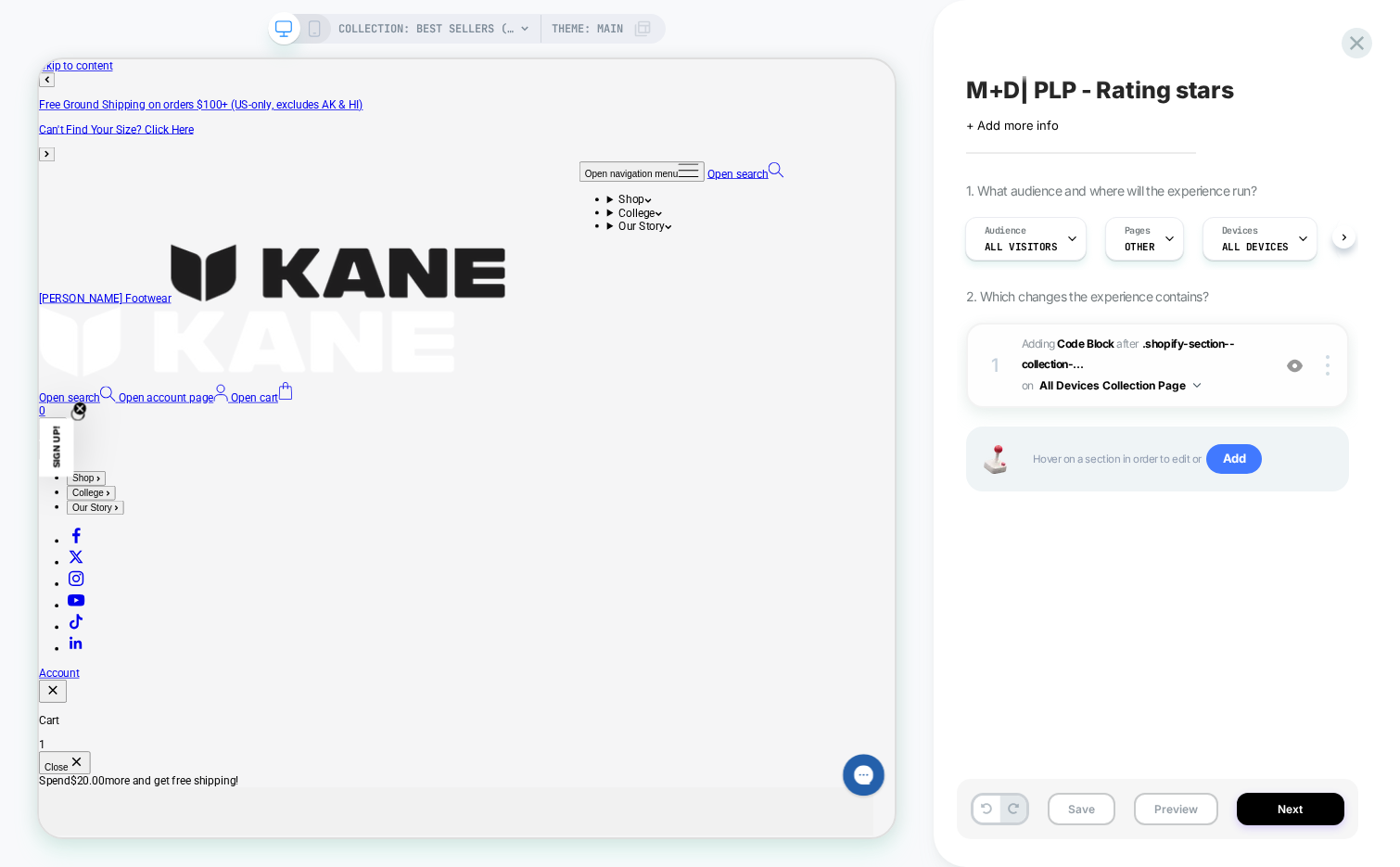
click at [1028, 87] on span "M+D| PLP - Rating stars" at bounding box center [1099, 90] width 268 height 28
click at [1028, 92] on textarea "**********" at bounding box center [1127, 90] width 322 height 28
type textarea "**********"
click at [1316, 95] on icon at bounding box center [1309, 90] width 23 height 23
click at [1167, 237] on icon at bounding box center [1170, 239] width 7 height 4
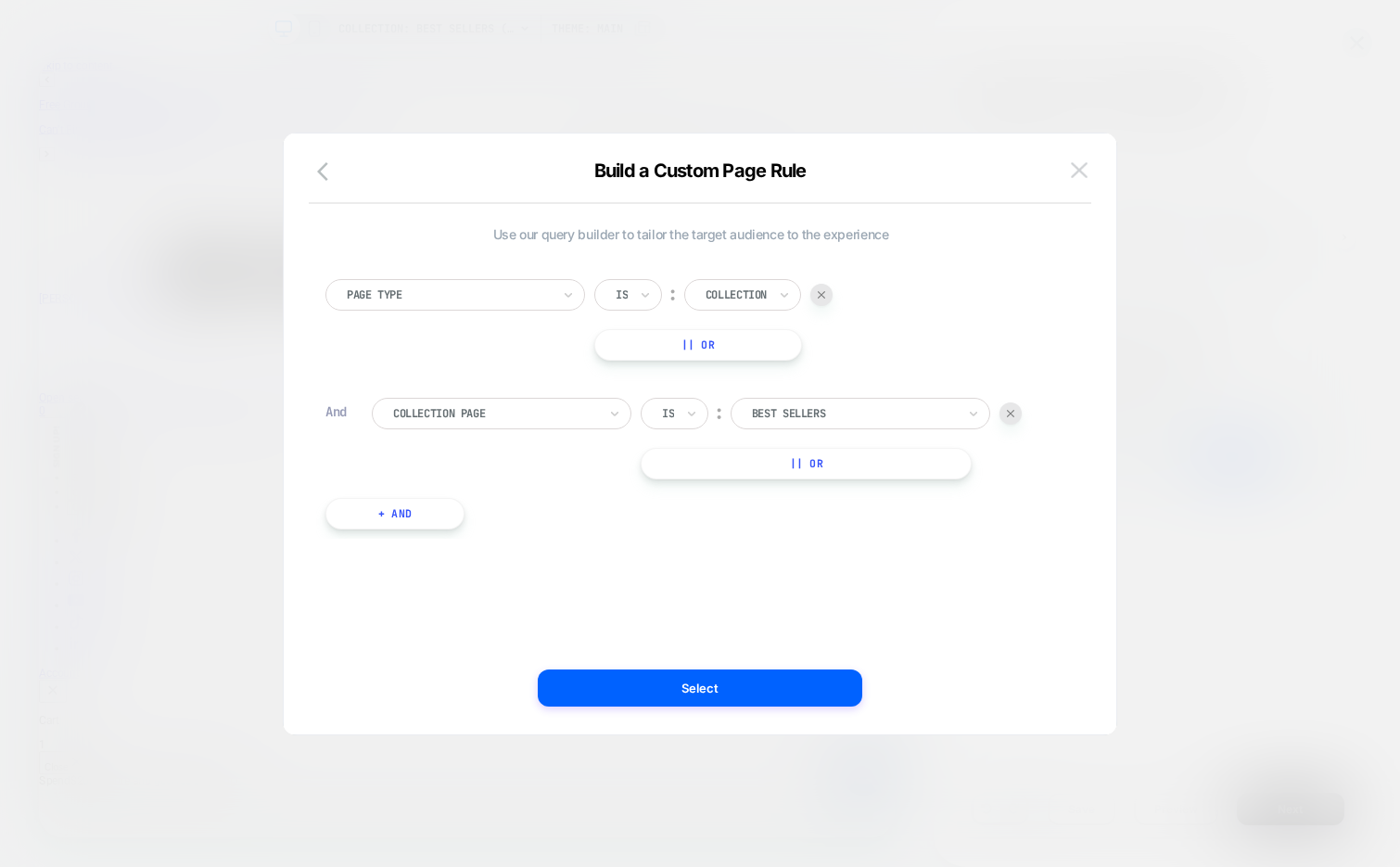
click at [1078, 173] on img at bounding box center [1079, 170] width 17 height 16
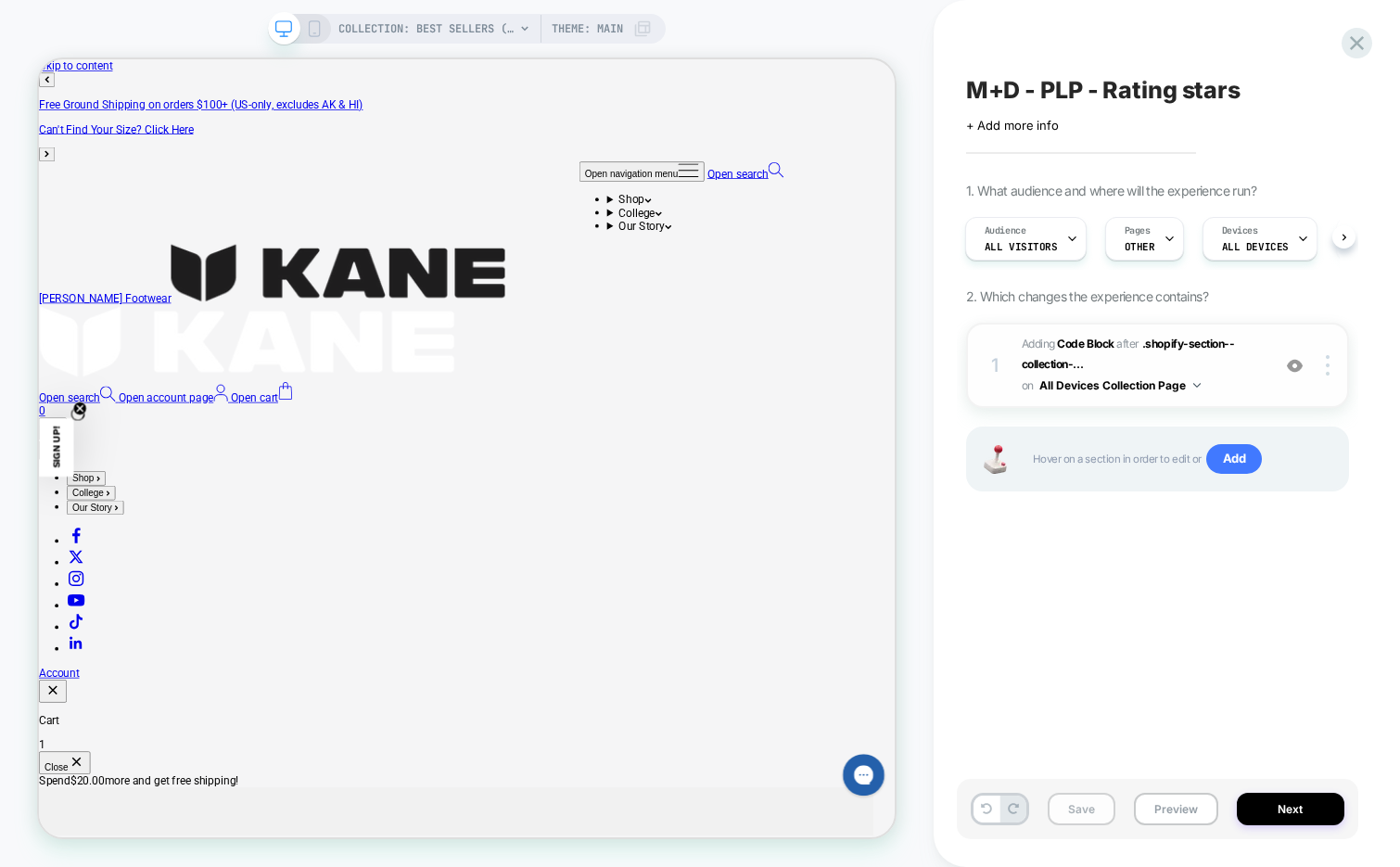
click at [1063, 808] on button "Save" at bounding box center [1082, 809] width 67 height 33
